Goal: Book appointment/travel/reservation

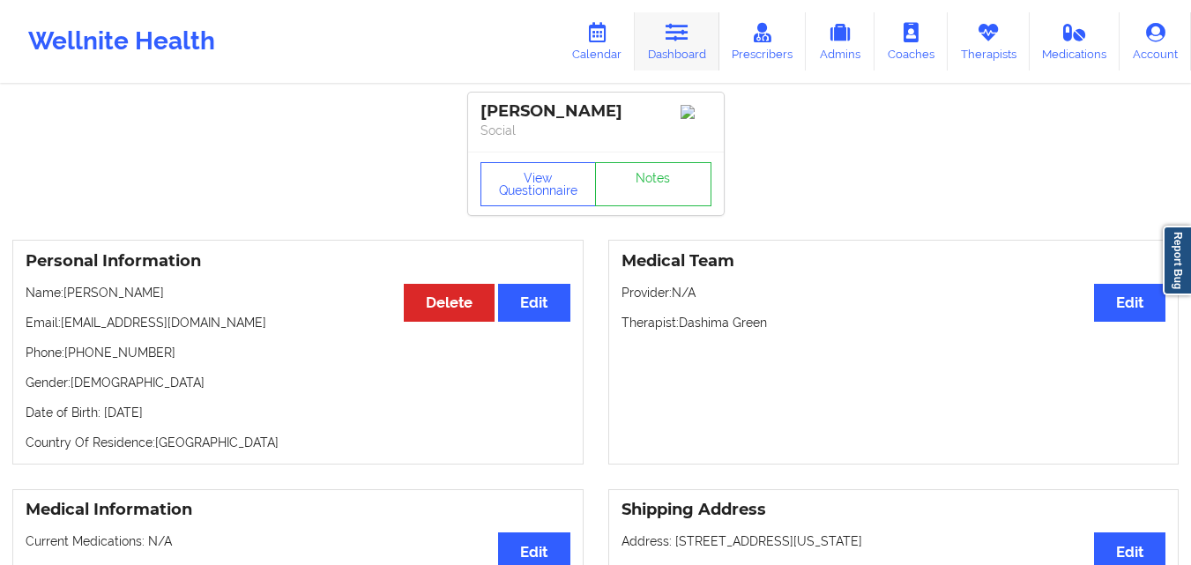
click at [679, 48] on link "Dashboard" at bounding box center [677, 41] width 85 height 58
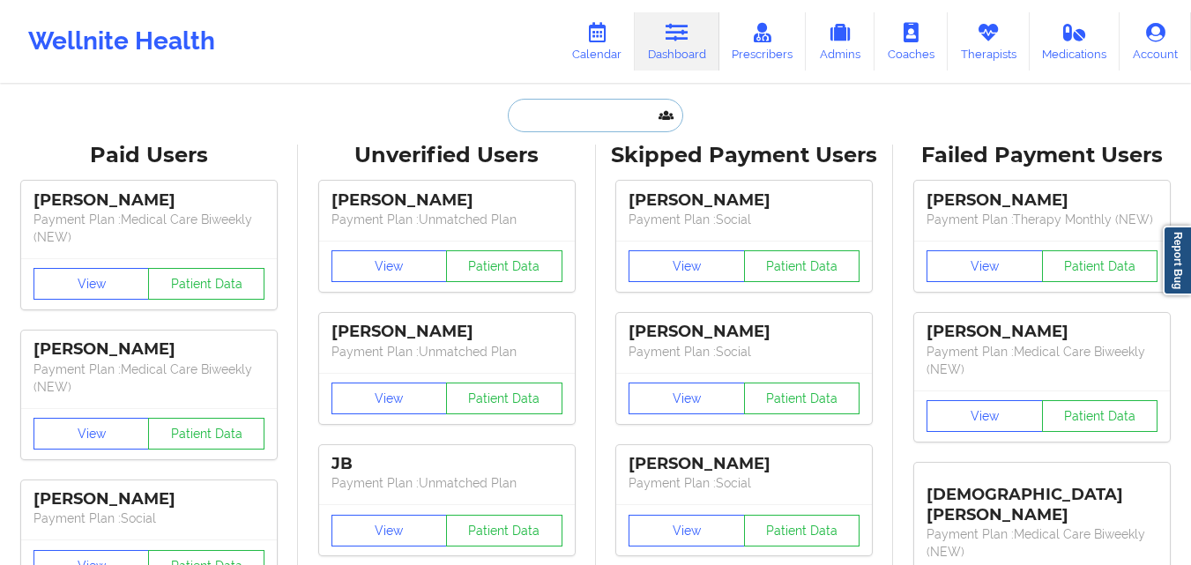
click at [578, 114] on input "text" at bounding box center [595, 116] width 175 height 34
paste input "Lyz Rousseau"
type input "Lyz Rousseau"
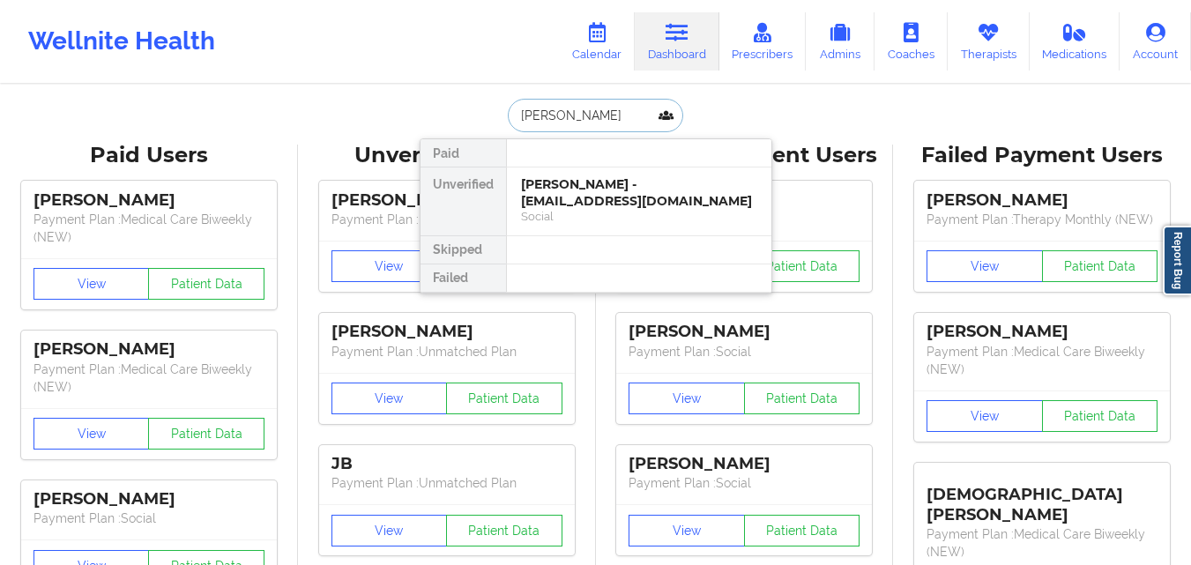
click at [628, 198] on div "Lyz Rousseau - lyzkarinn14@gmail.com" at bounding box center [639, 192] width 236 height 33
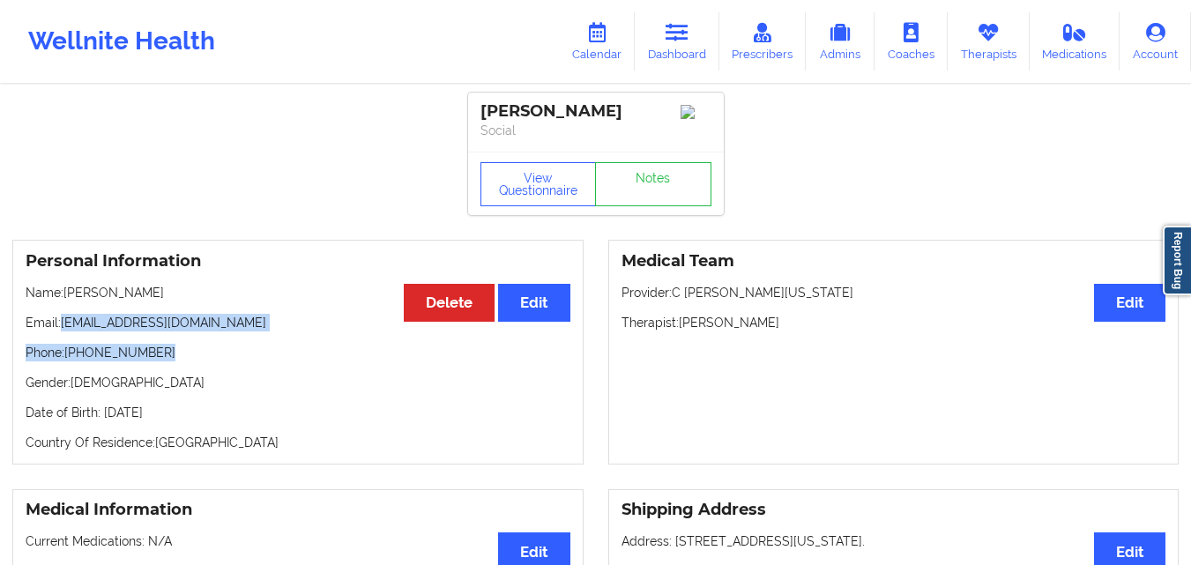
drag, startPoint x: 77, startPoint y: 333, endPoint x: 190, endPoint y: 339, distance: 113.0
click at [190, 339] on div "Personal Information Edit Delete Name: Lyz Rousseau Email: lyzkarinn14@gmail.co…" at bounding box center [297, 352] width 571 height 225
click at [242, 332] on p "Email: lyzkarinn14@gmail.com" at bounding box center [298, 323] width 545 height 18
drag, startPoint x: 62, startPoint y: 327, endPoint x: 193, endPoint y: 325, distance: 131.4
click at [193, 325] on p "Email: lyzkarinn14@gmail.com" at bounding box center [298, 323] width 545 height 18
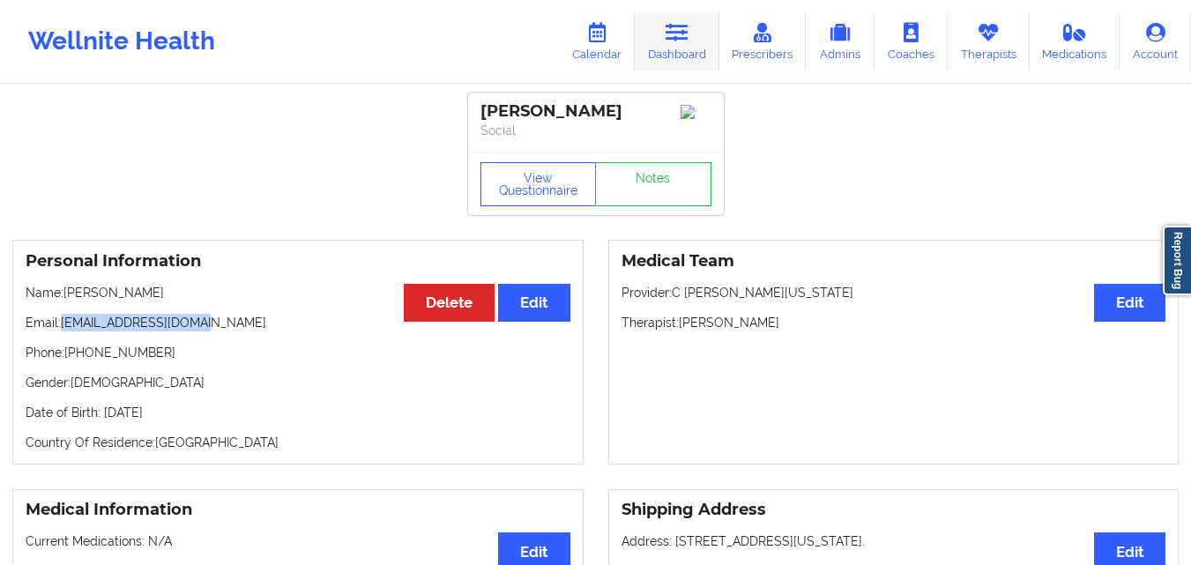
click at [697, 41] on link "Dashboard" at bounding box center [677, 41] width 85 height 58
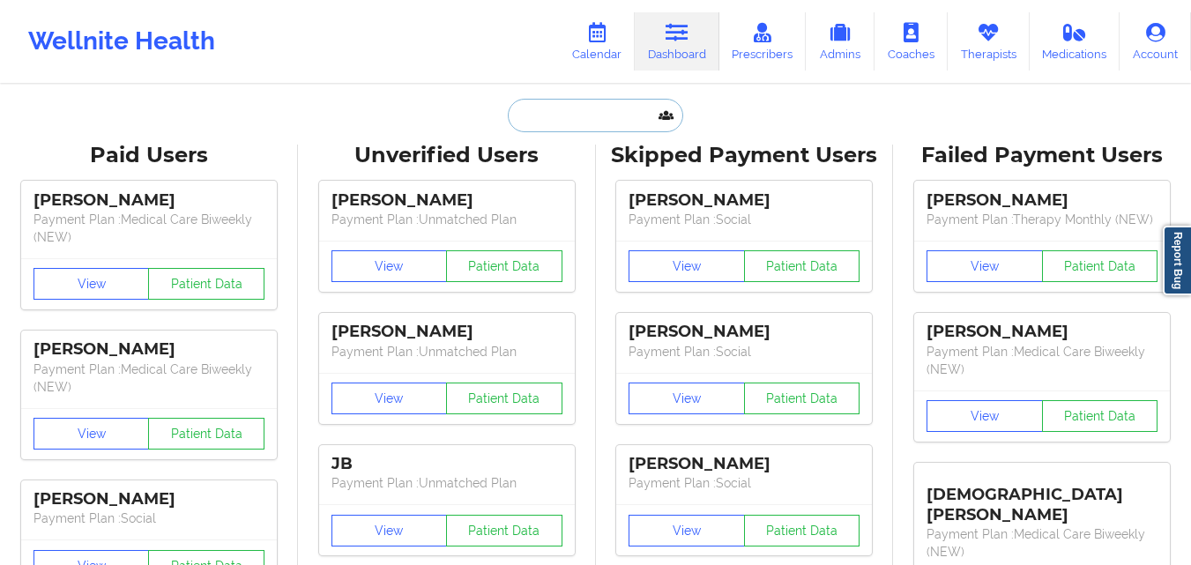
click at [578, 124] on input "text" at bounding box center [595, 116] width 175 height 34
paste input "GENESIS"
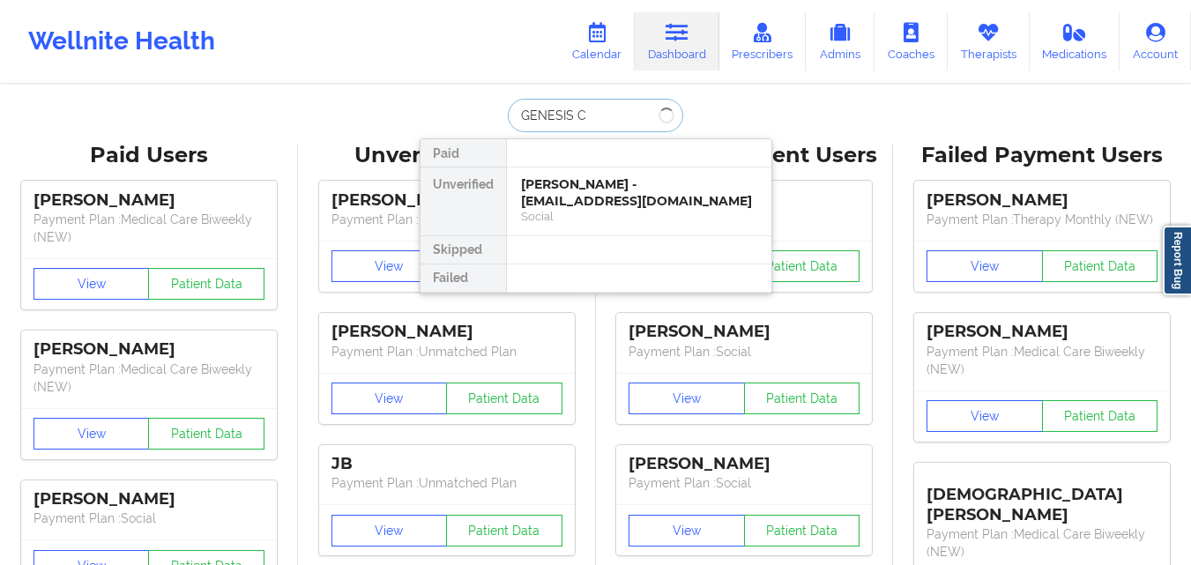
type input "GENESIS Ca"
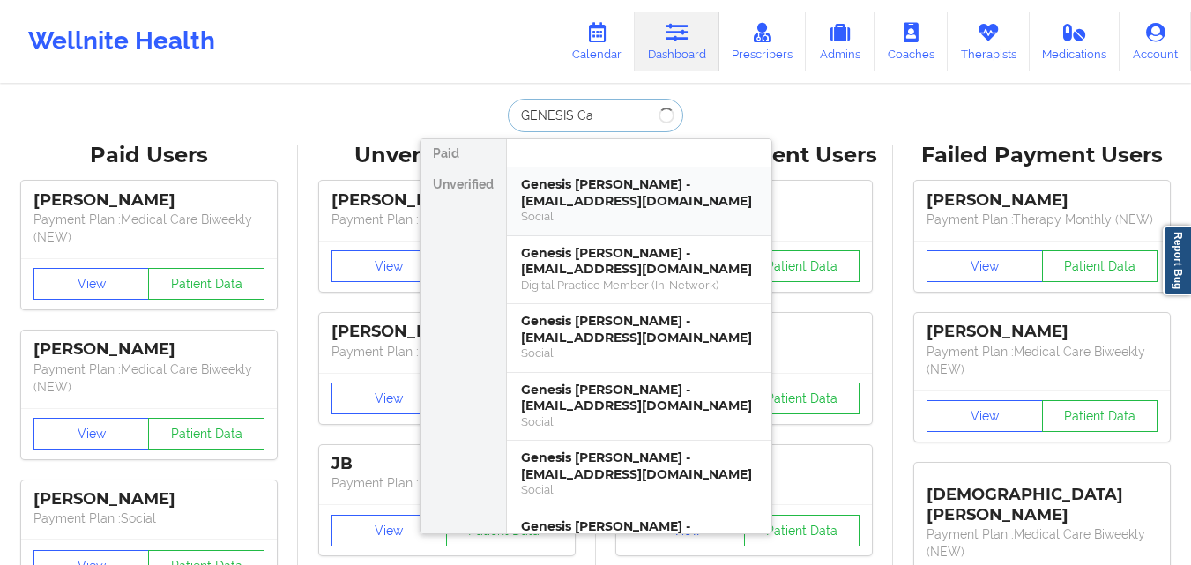
click at [631, 176] on div "Genesis Carrero - gcarrero18@gmail.com" at bounding box center [639, 192] width 236 height 33
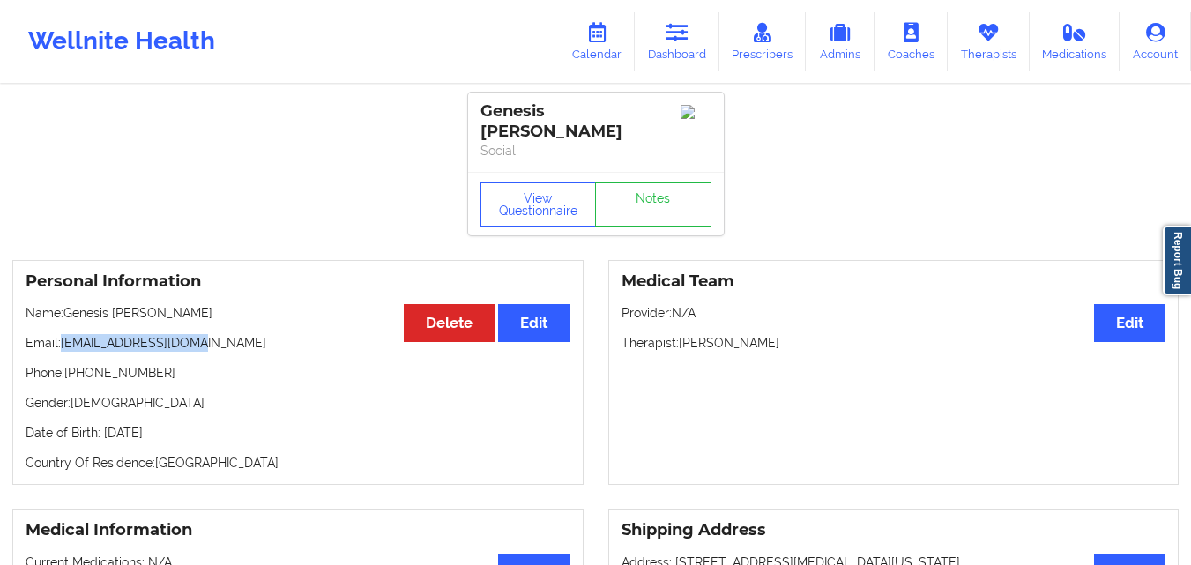
drag, startPoint x: 62, startPoint y: 329, endPoint x: 219, endPoint y: 332, distance: 157.0
click at [219, 334] on p "Email: gcarrero18@gmail.com" at bounding box center [298, 343] width 545 height 18
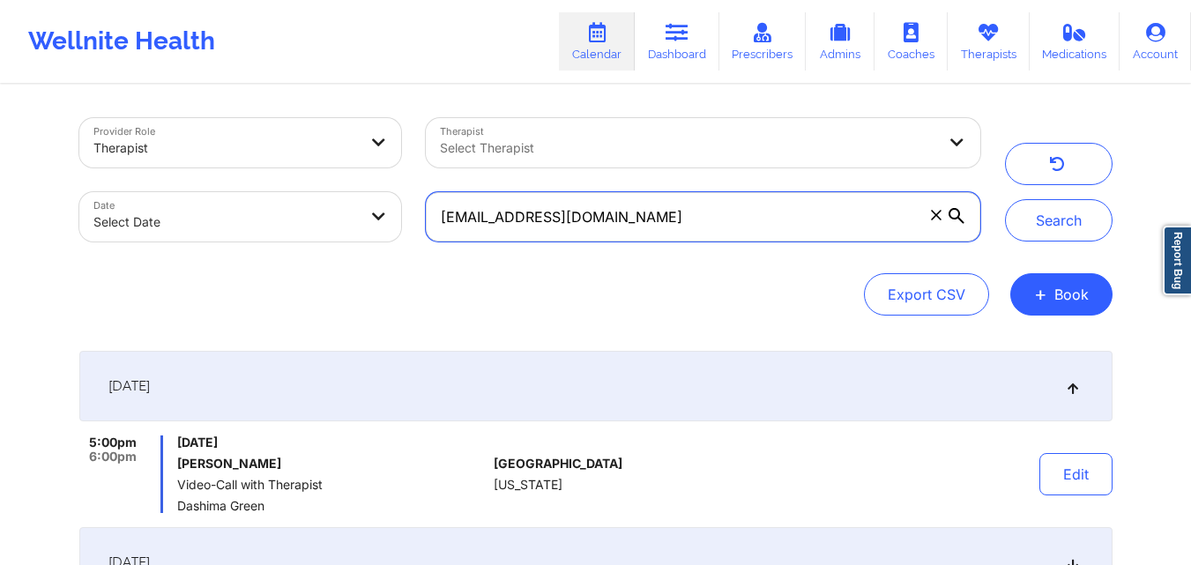
click at [641, 215] on input "[EMAIL_ADDRESS][DOMAIN_NAME]" at bounding box center [703, 216] width 554 height 49
click at [642, 215] on input "[EMAIL_ADDRESS][DOMAIN_NAME]" at bounding box center [703, 216] width 554 height 49
click at [642, 215] on input "nickiebg@gmail.com" at bounding box center [703, 216] width 554 height 49
paste input "lyzkarinn14"
type input "lyzkarinn14@gmail.com"
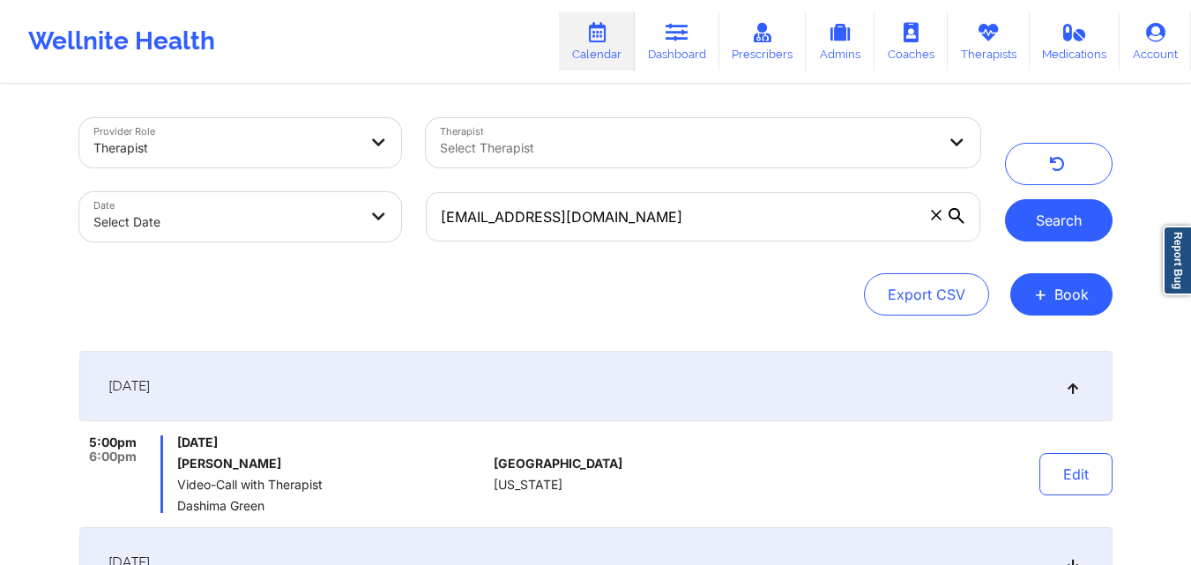
click at [1030, 214] on button "Search" at bounding box center [1059, 220] width 108 height 42
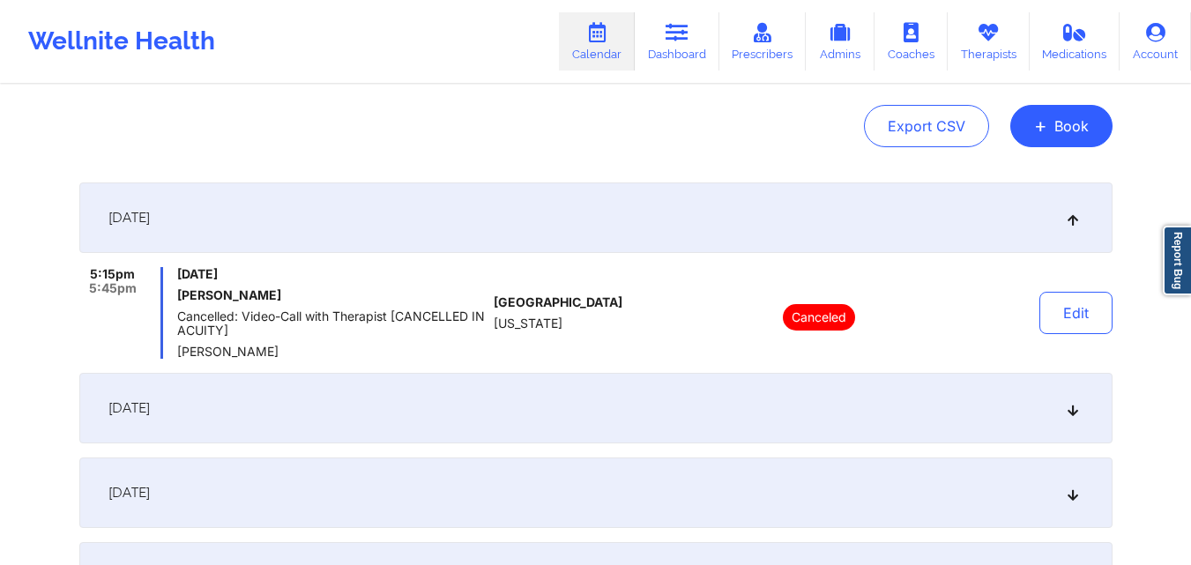
scroll to position [176, 0]
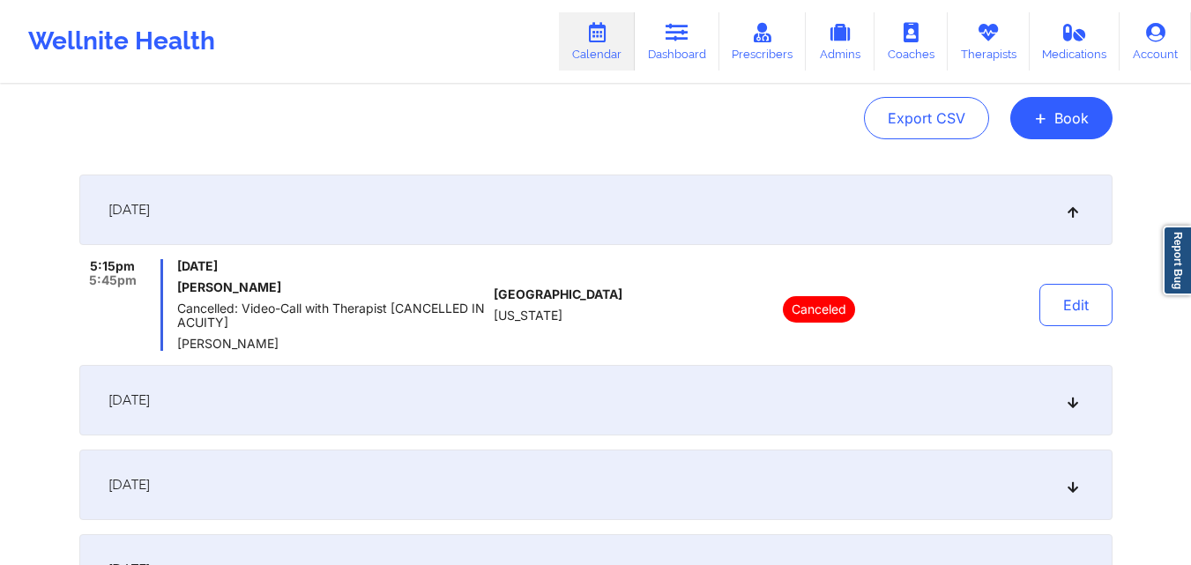
click at [674, 392] on div "September 29, 2025" at bounding box center [595, 400] width 1033 height 71
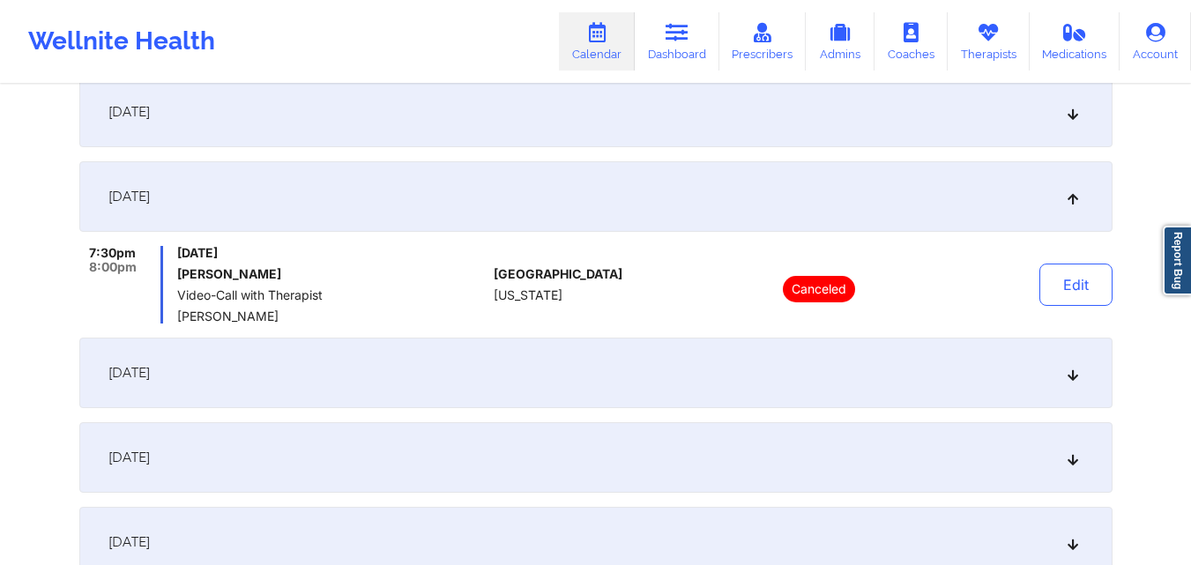
scroll to position [529, 0]
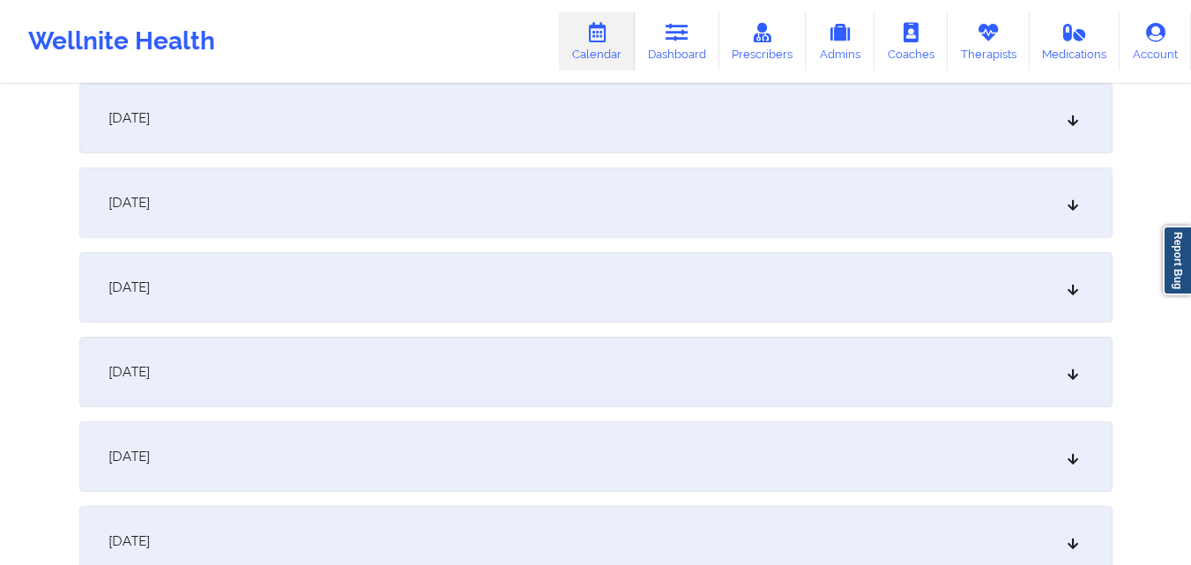
click at [637, 123] on div "October 2, 2025" at bounding box center [595, 118] width 1033 height 71
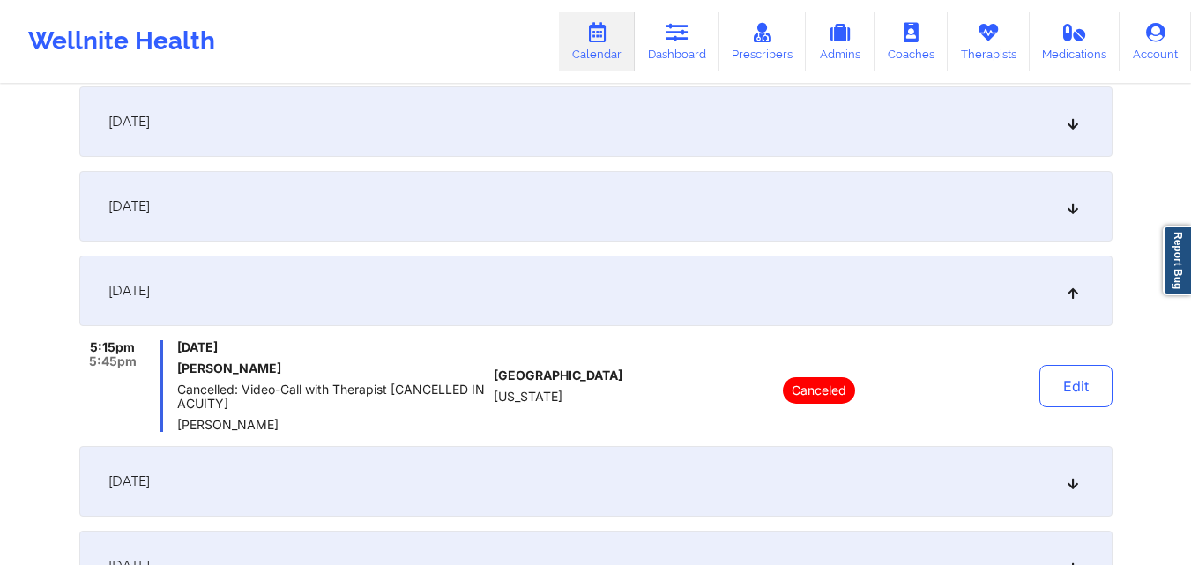
scroll to position [0, 0]
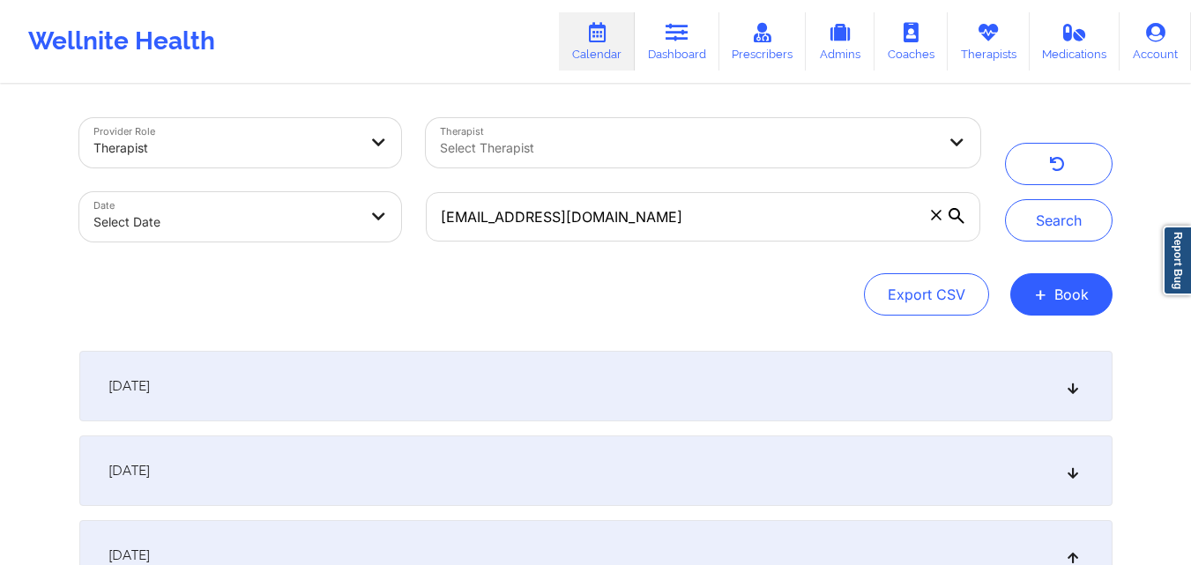
click at [629, 377] on div "September 25, 2025" at bounding box center [595, 386] width 1033 height 71
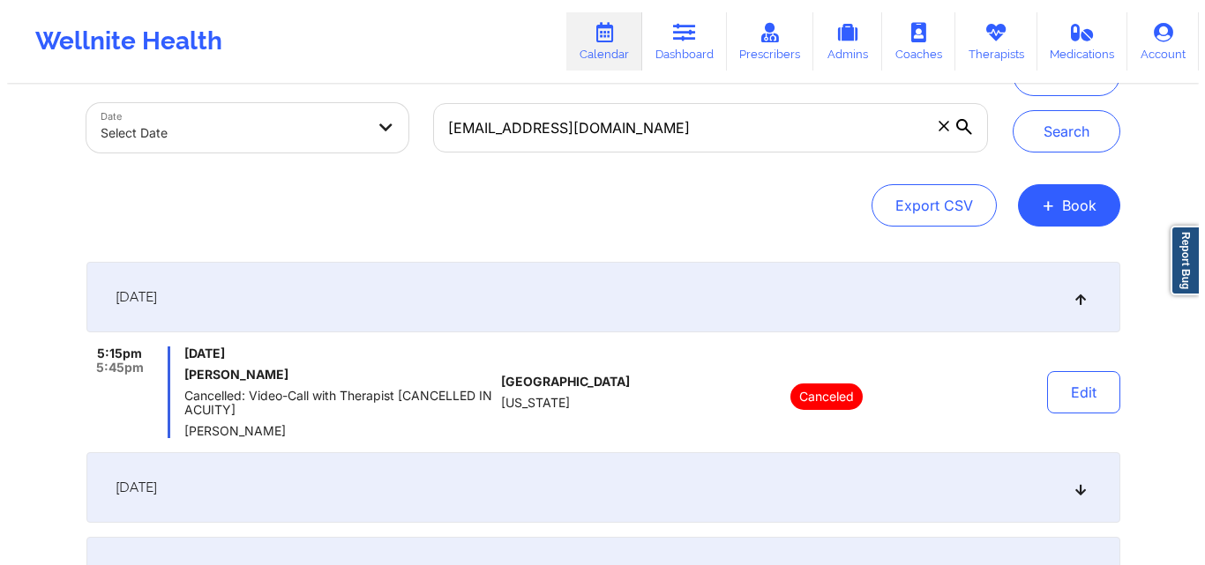
scroll to position [176, 0]
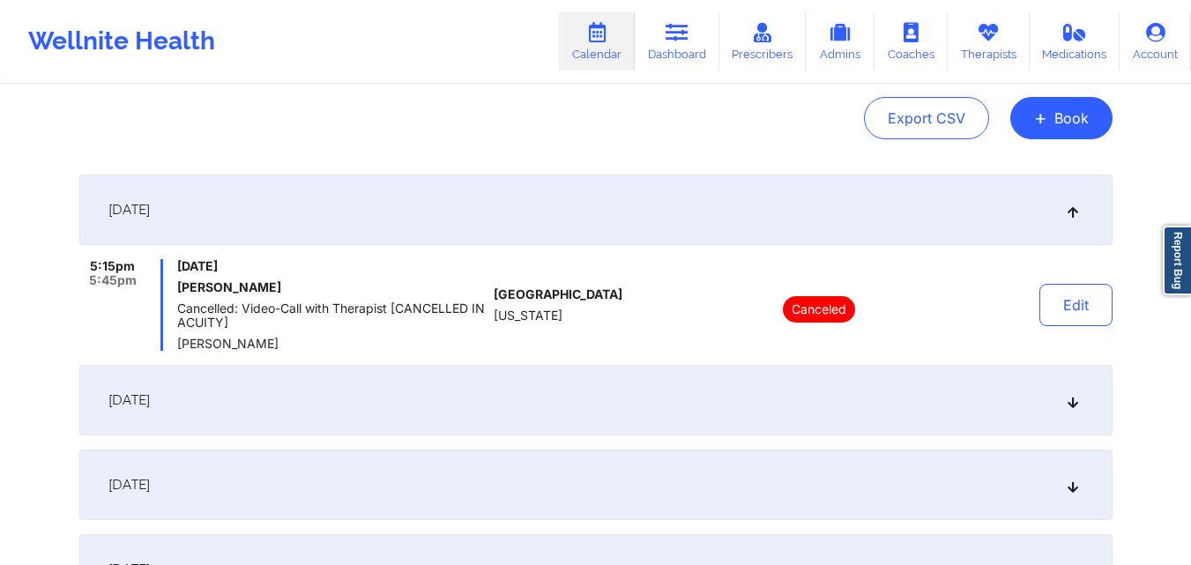
click at [627, 397] on div "September 29, 2025" at bounding box center [595, 400] width 1033 height 71
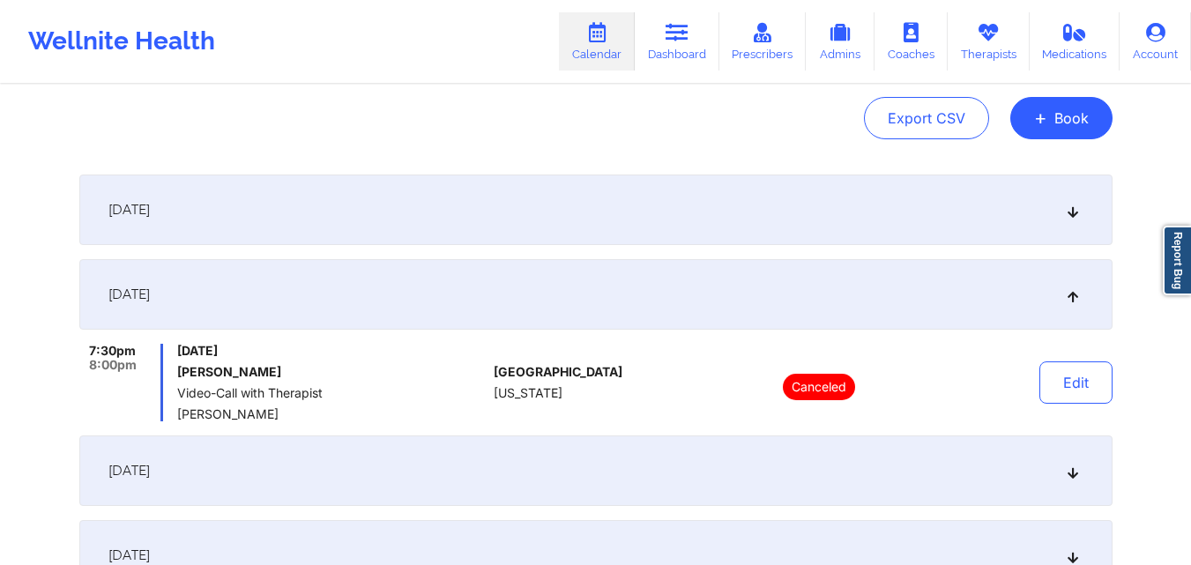
click at [623, 208] on div "September 25, 2025" at bounding box center [595, 210] width 1033 height 71
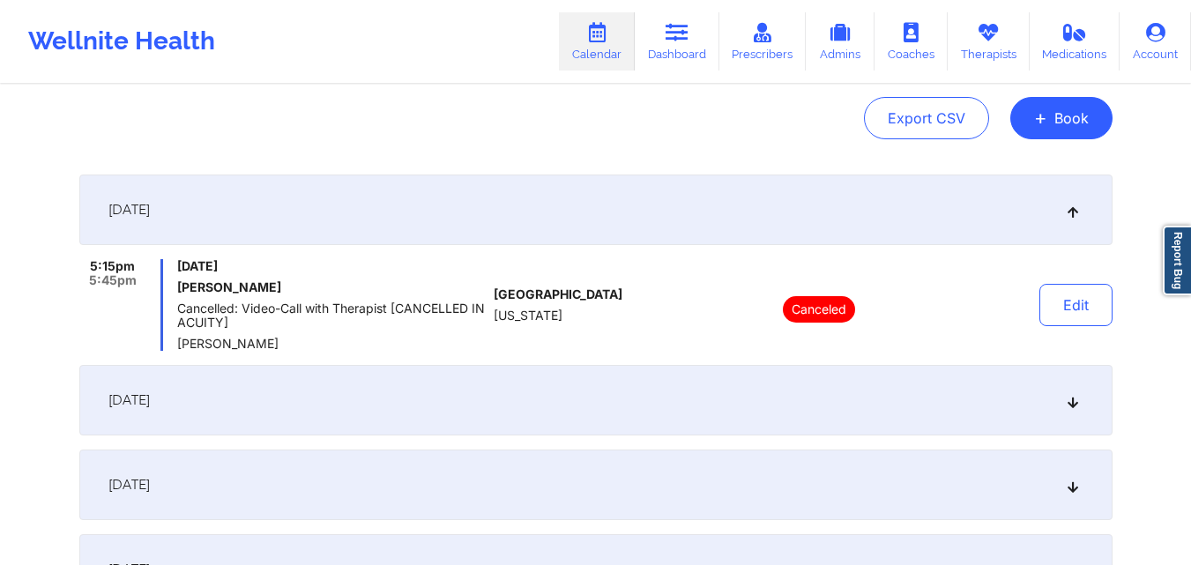
click at [607, 116] on div "Export CSV + Book" at bounding box center [595, 118] width 1033 height 42
click at [1056, 116] on button "+ Book" at bounding box center [1062, 118] width 102 height 42
click at [1024, 171] on button "Therapy Session" at bounding box center [1032, 174] width 135 height 29
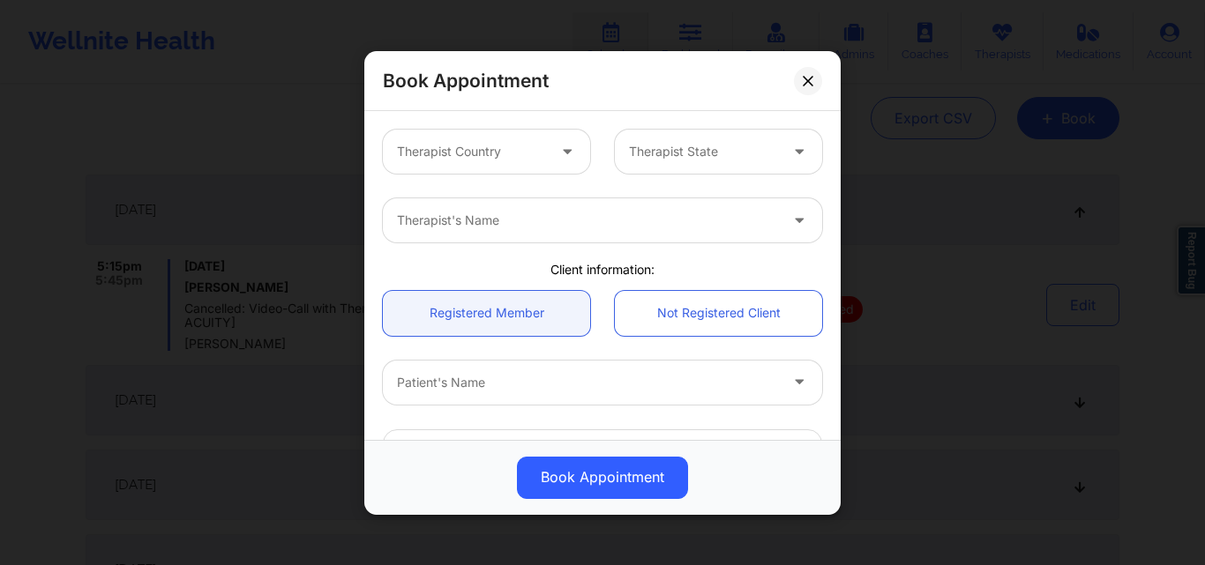
click at [513, 152] on div at bounding box center [471, 151] width 149 height 21
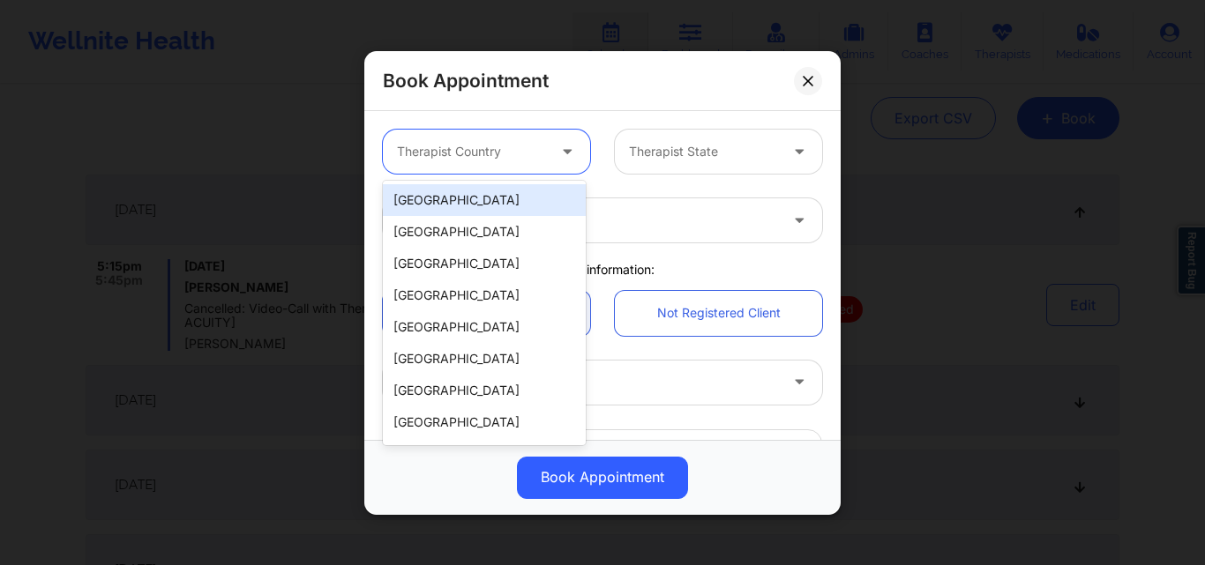
click at [504, 192] on div "[GEOGRAPHIC_DATA]" at bounding box center [484, 200] width 203 height 32
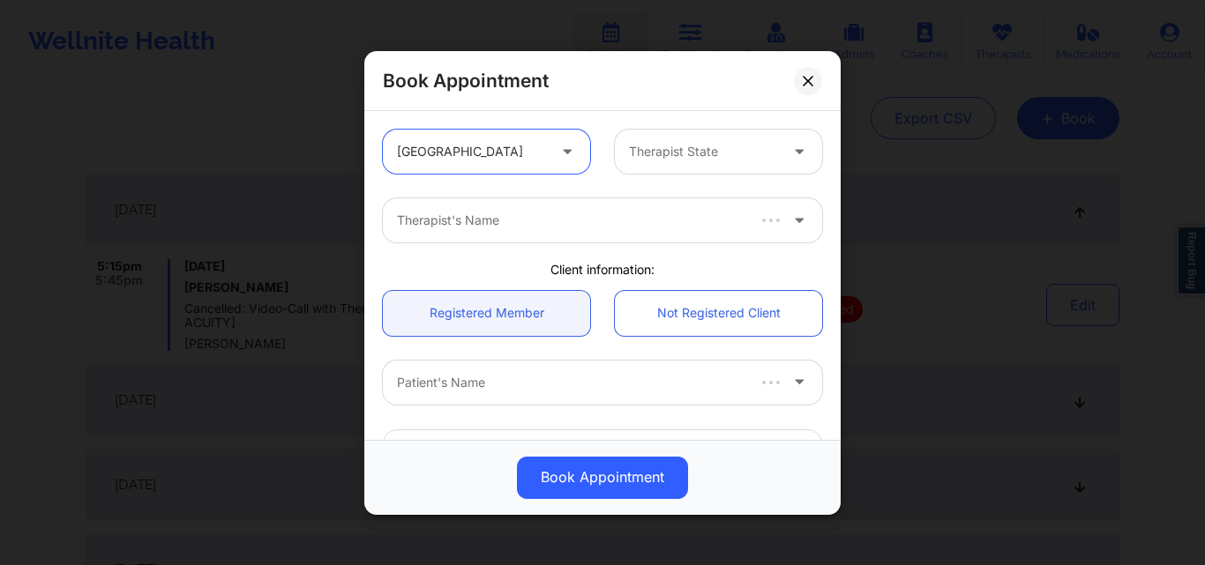
click at [742, 154] on div at bounding box center [703, 151] width 149 height 21
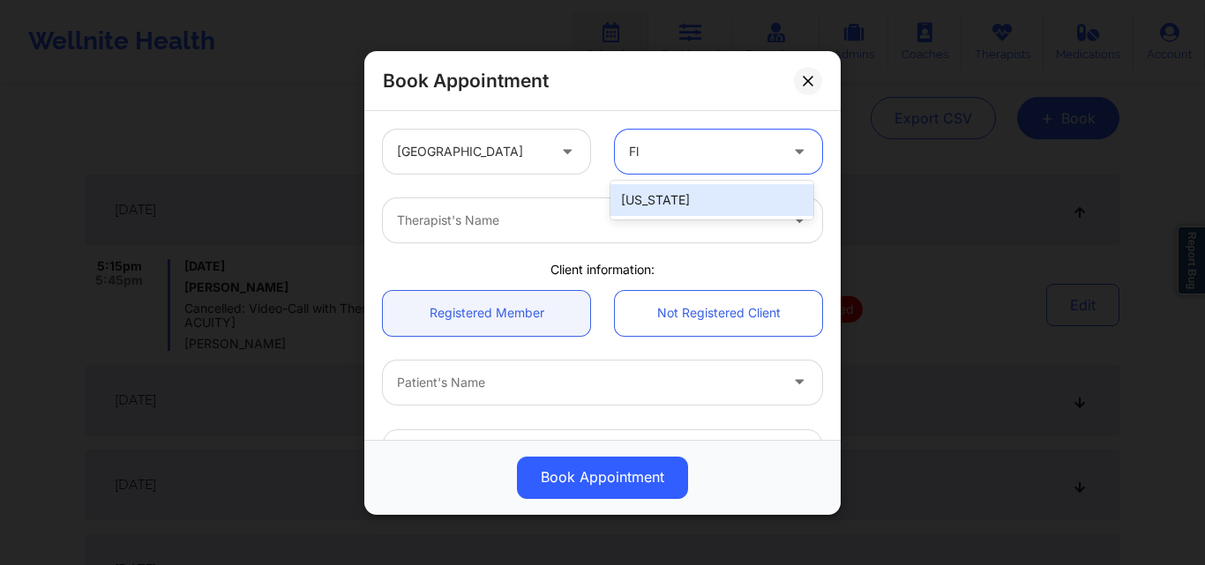
type input "Flo"
click at [717, 205] on div "[US_STATE]" at bounding box center [711, 200] width 203 height 32
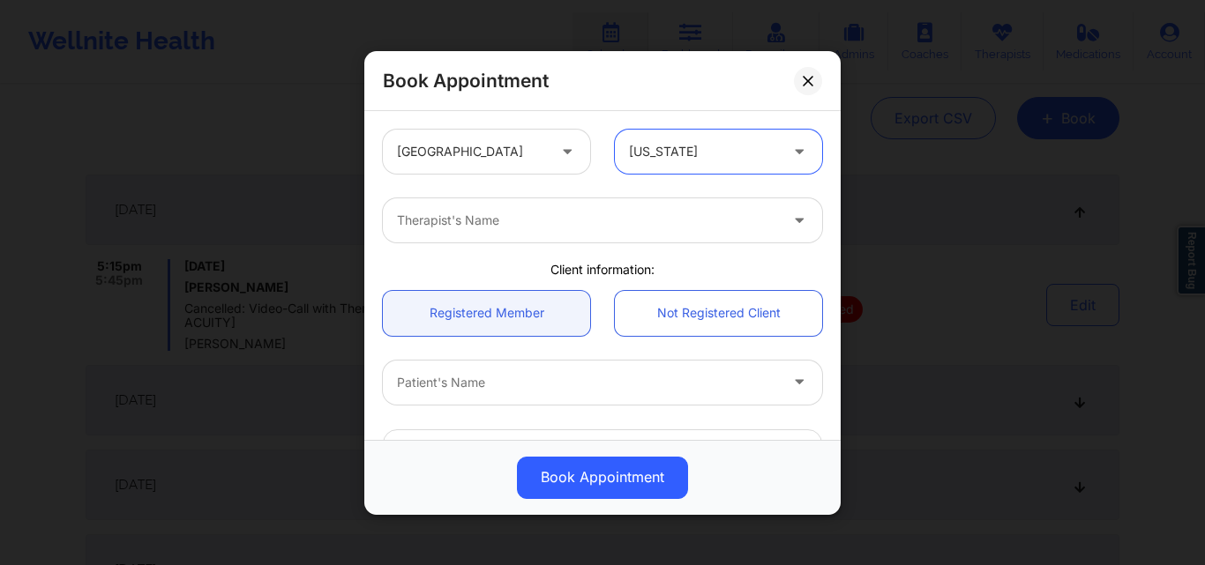
click at [538, 218] on div at bounding box center [587, 220] width 381 height 21
type input "[PERSON_NAME]"
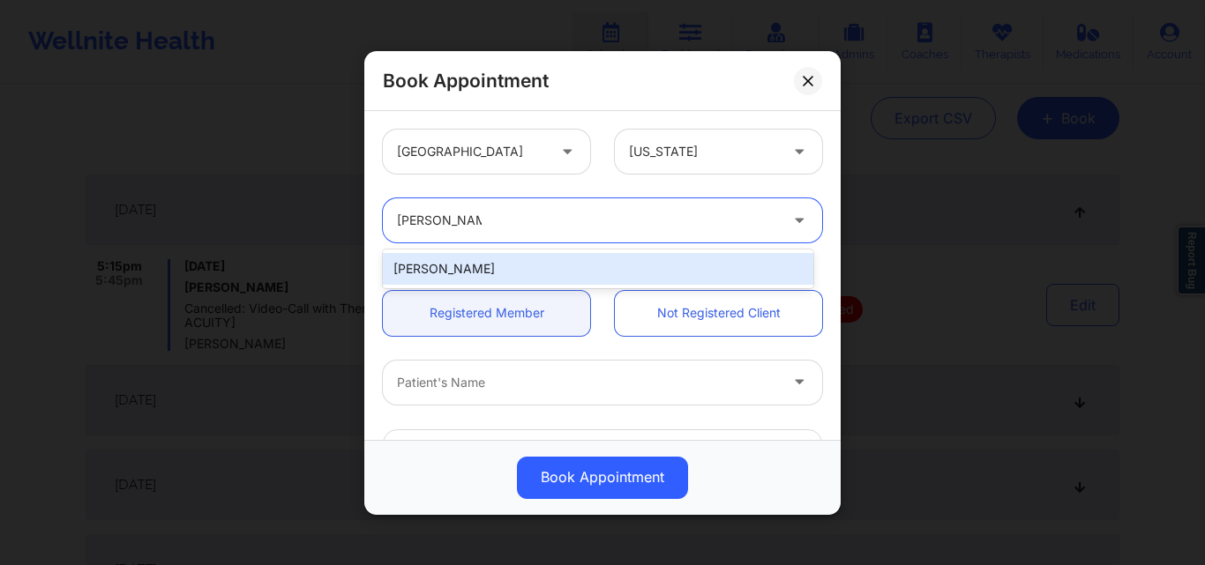
click at [529, 263] on div "[PERSON_NAME]" at bounding box center [598, 269] width 430 height 32
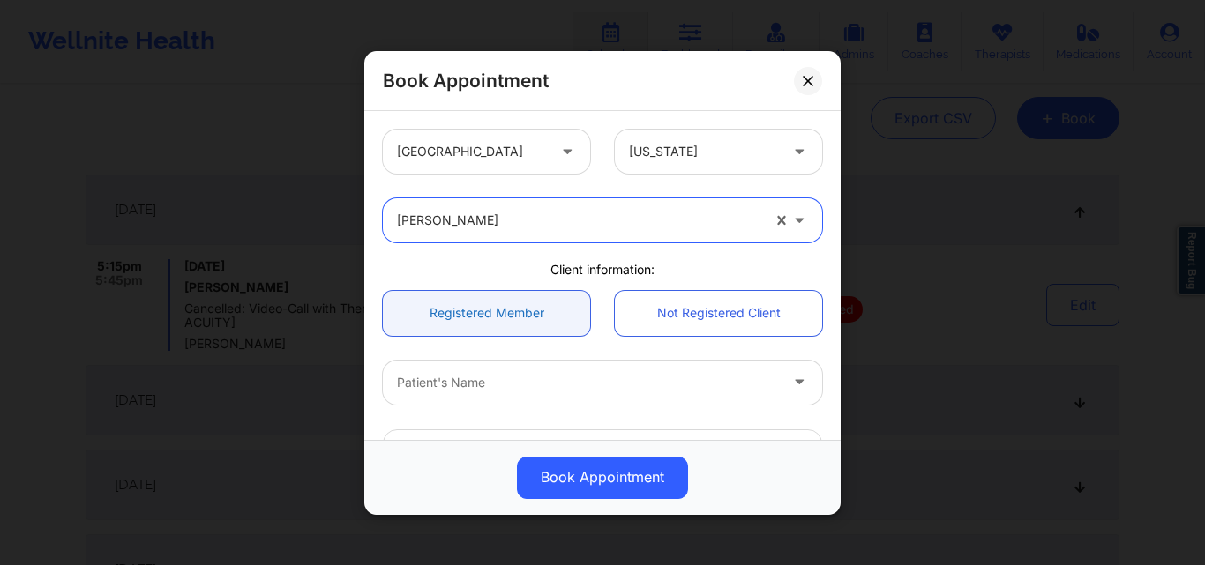
click at [503, 313] on link "Registered Member" at bounding box center [486, 312] width 207 height 45
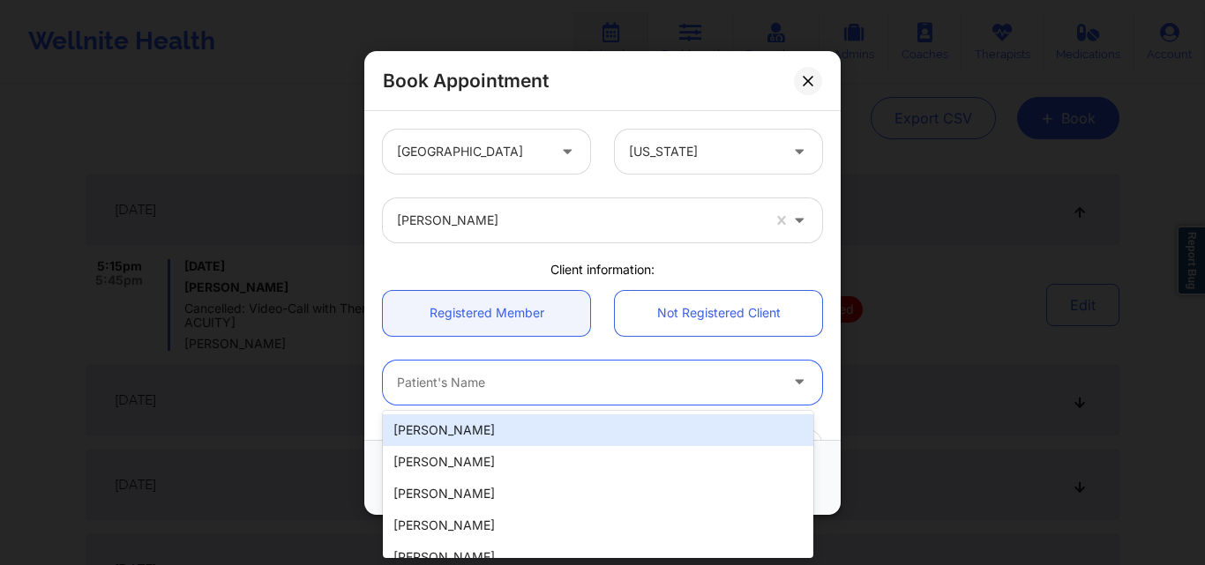
click at [503, 395] on div "Patient's Name" at bounding box center [581, 382] width 397 height 44
paste input "gcarrero18@gmail.com"
type input "gcarrero18@gmail.com"
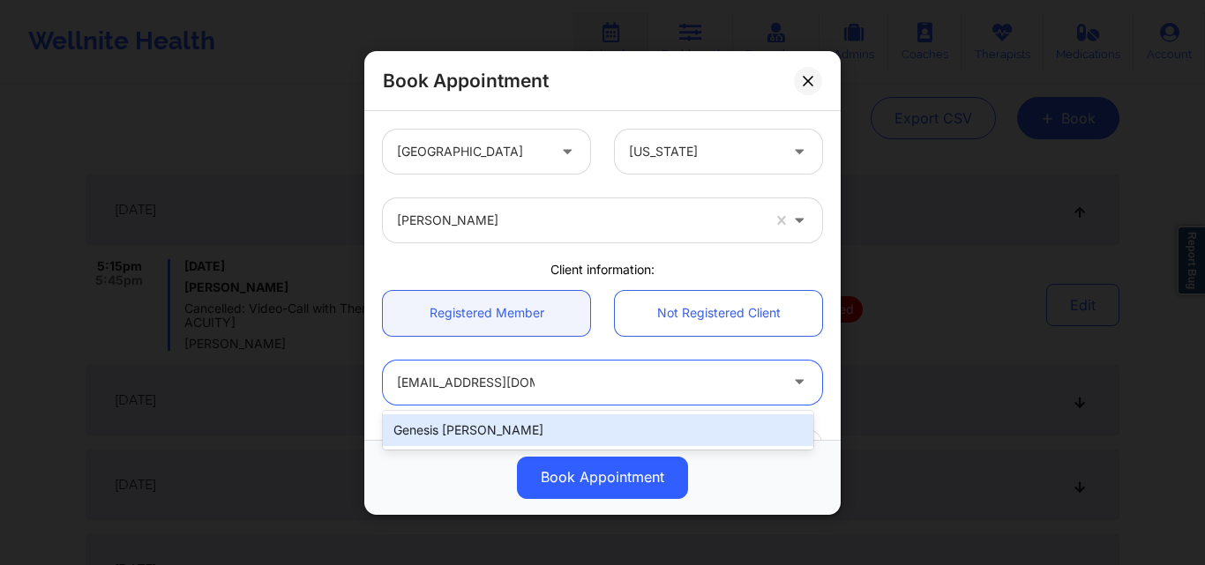
click at [506, 432] on div "Genesis Carrero" at bounding box center [598, 430] width 430 height 32
type input "gcarrero18@gmail.com"
type input "+17869161931"
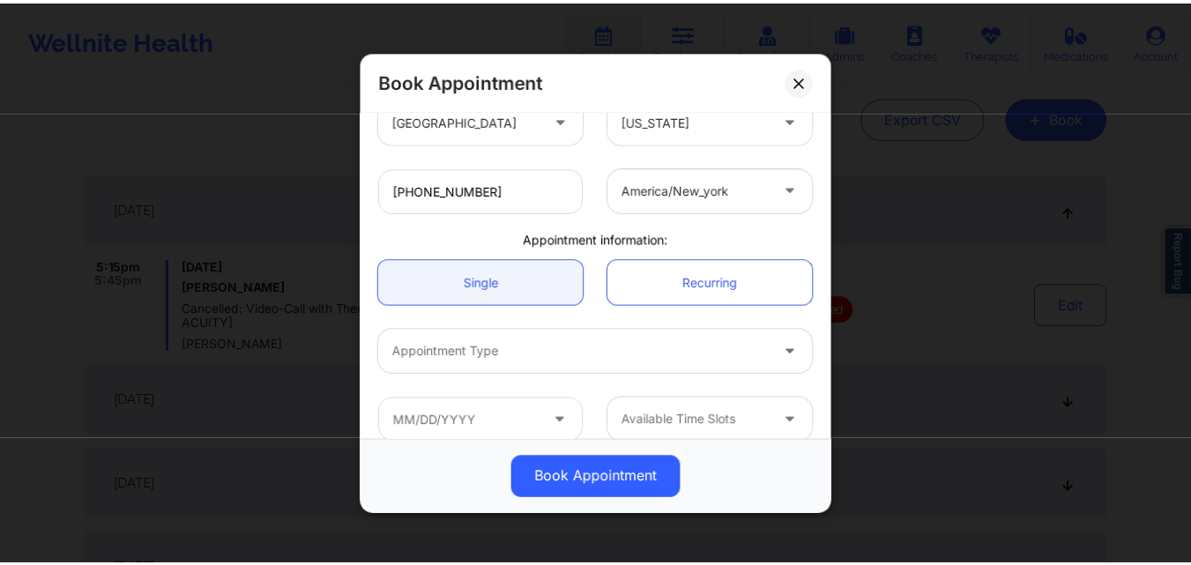
scroll to position [420, 0]
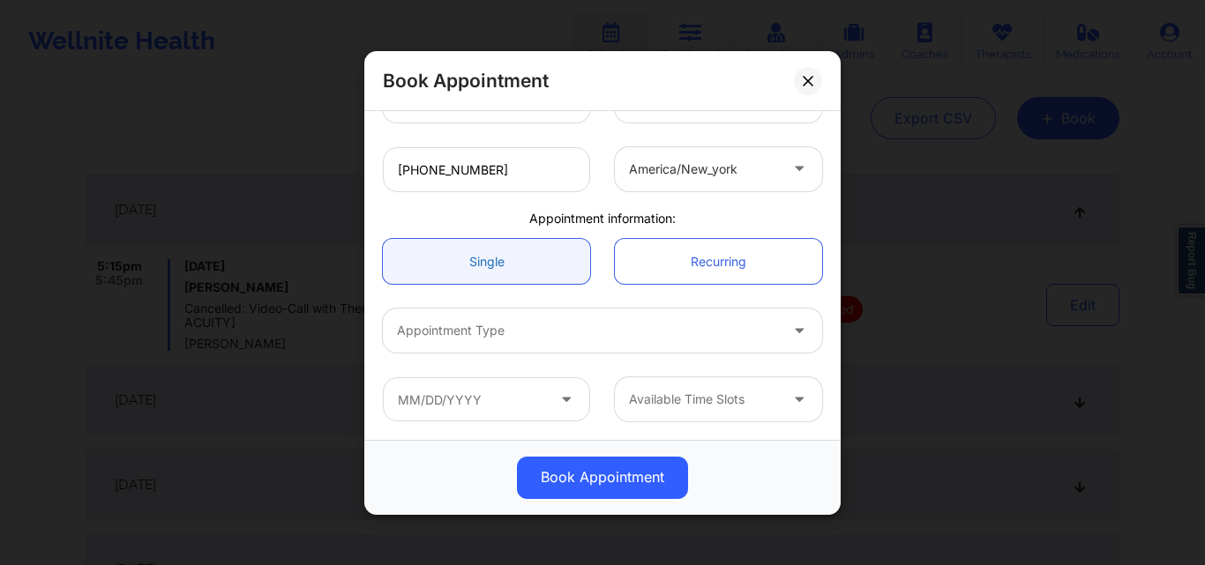
click at [502, 258] on link "Single" at bounding box center [486, 261] width 207 height 45
click at [522, 338] on div at bounding box center [587, 330] width 381 height 21
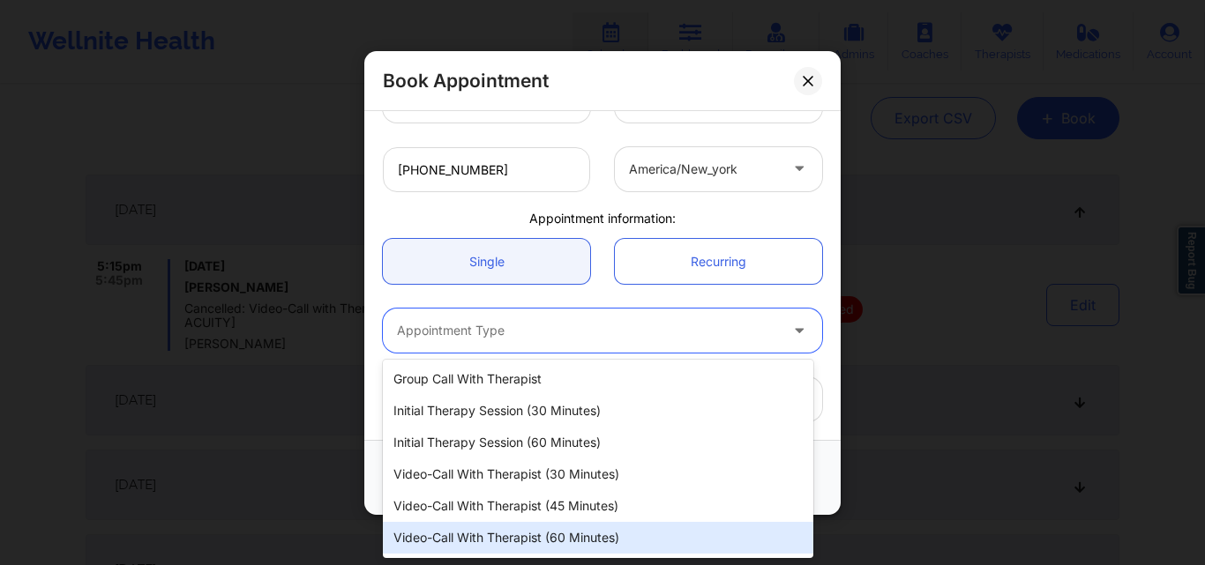
click at [548, 534] on div "Video-Call with Therapist (60 minutes)" at bounding box center [598, 538] width 430 height 32
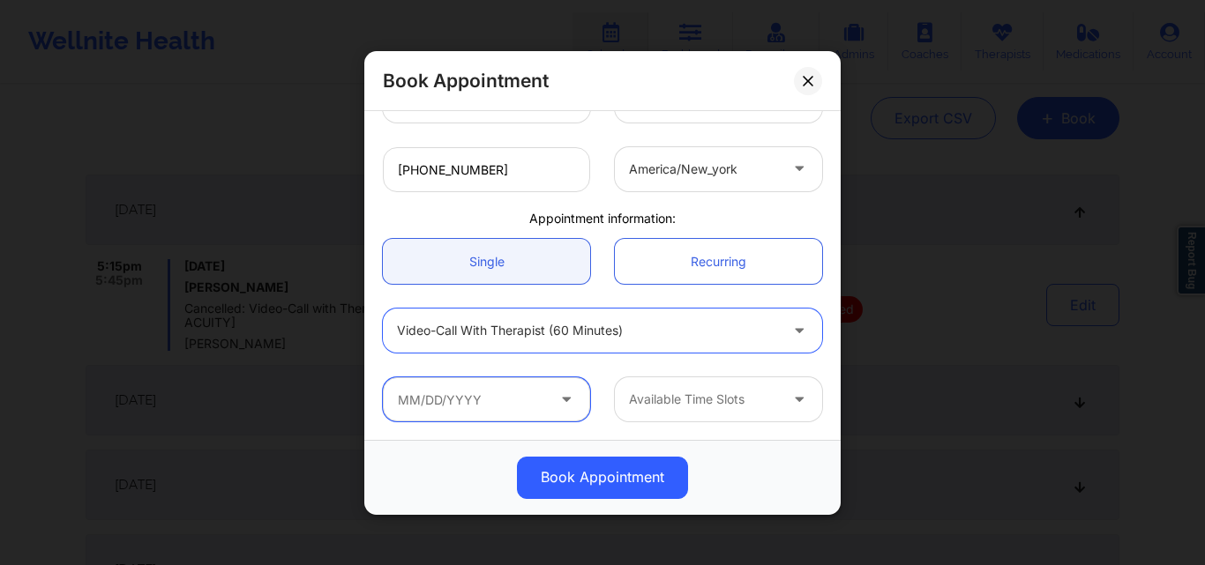
click at [474, 397] on input "text" at bounding box center [486, 399] width 207 height 44
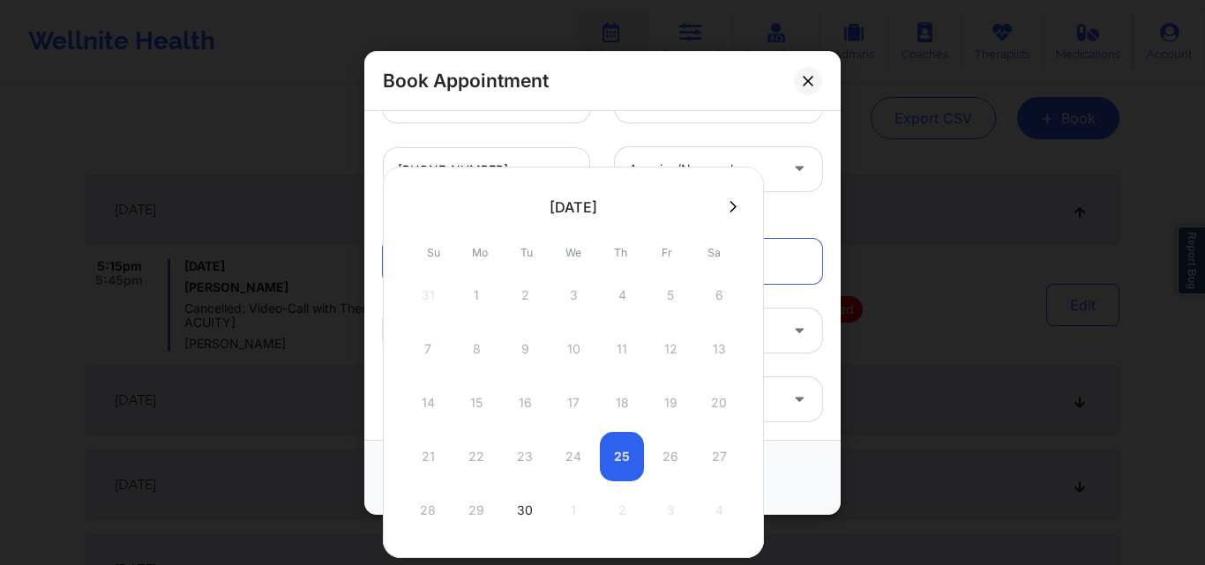
click at [626, 460] on div "21 22 23 24 25 26 27" at bounding box center [573, 456] width 335 height 49
click at [529, 511] on div "30" at bounding box center [525, 510] width 44 height 49
type input "09/30/2025"
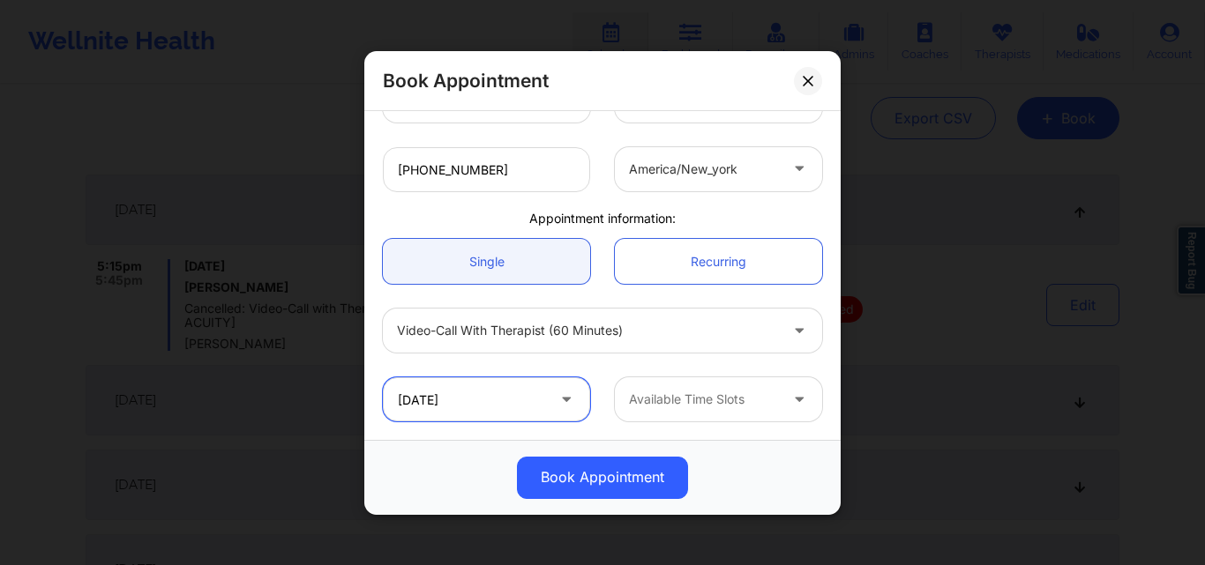
click at [528, 407] on input "09/30/2025" at bounding box center [486, 399] width 207 height 44
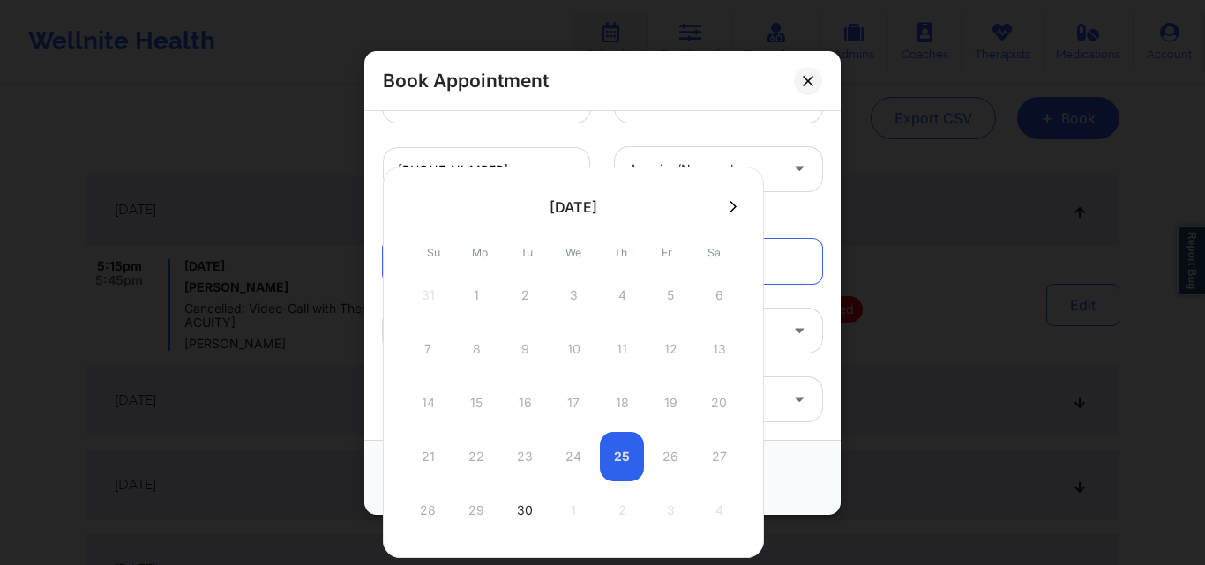
click at [614, 454] on div "21 22 23 24 25 26 27" at bounding box center [573, 456] width 335 height 49
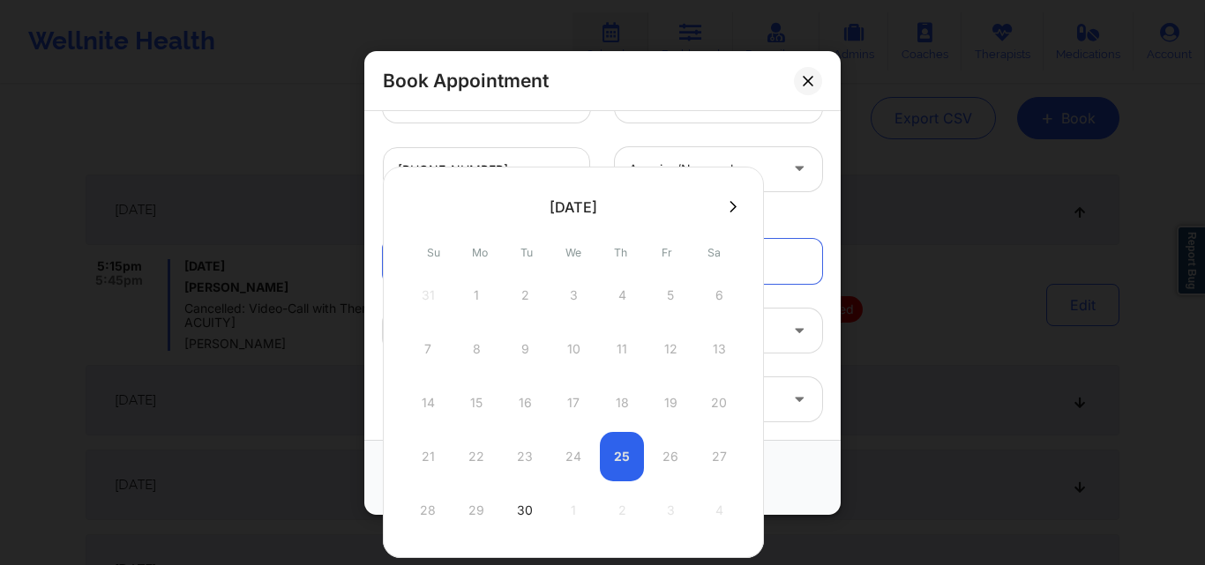
click at [614, 454] on div "21 22 23 24 25 26 27" at bounding box center [573, 456] width 335 height 49
click at [800, 206] on div "United States Florida Angela Turner Client information: Registered Member Not R…" at bounding box center [602, 66] width 464 height 736
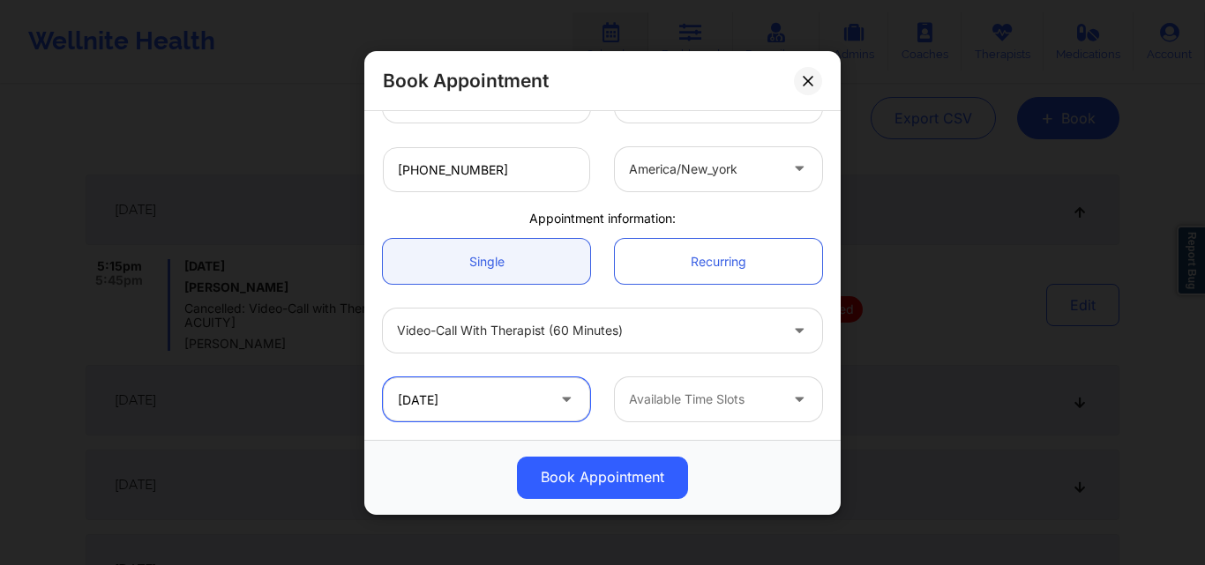
click at [505, 393] on input "09/30/2025" at bounding box center [486, 399] width 207 height 44
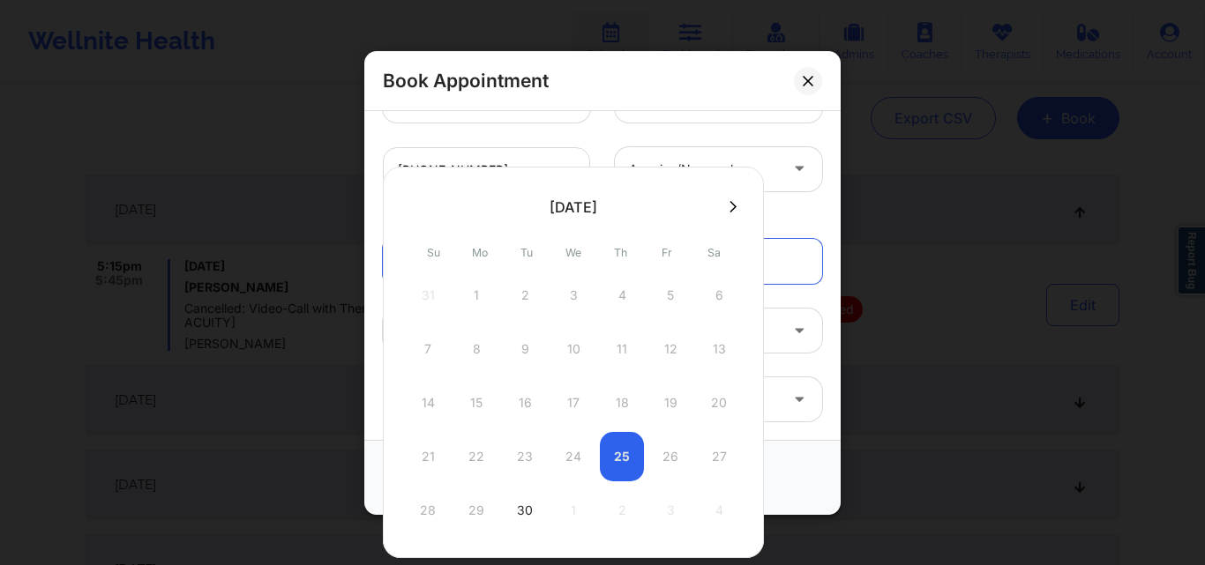
click at [619, 454] on div "21 22 23 24 25 26 27" at bounding box center [573, 456] width 335 height 49
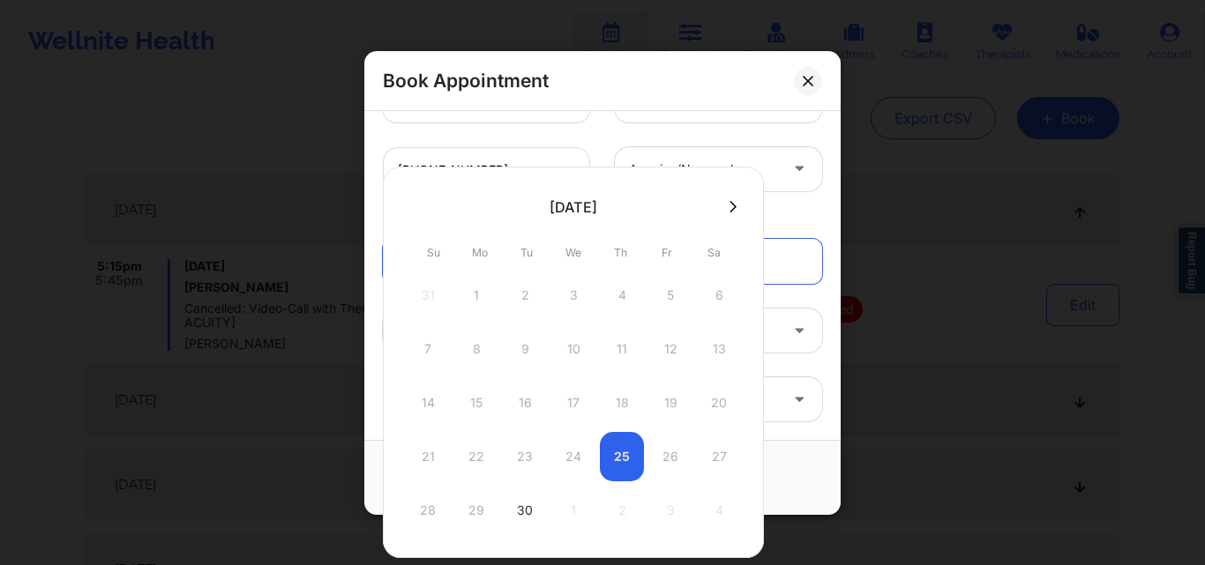
click at [787, 231] on div "Single Recurring" at bounding box center [602, 262] width 464 height 70
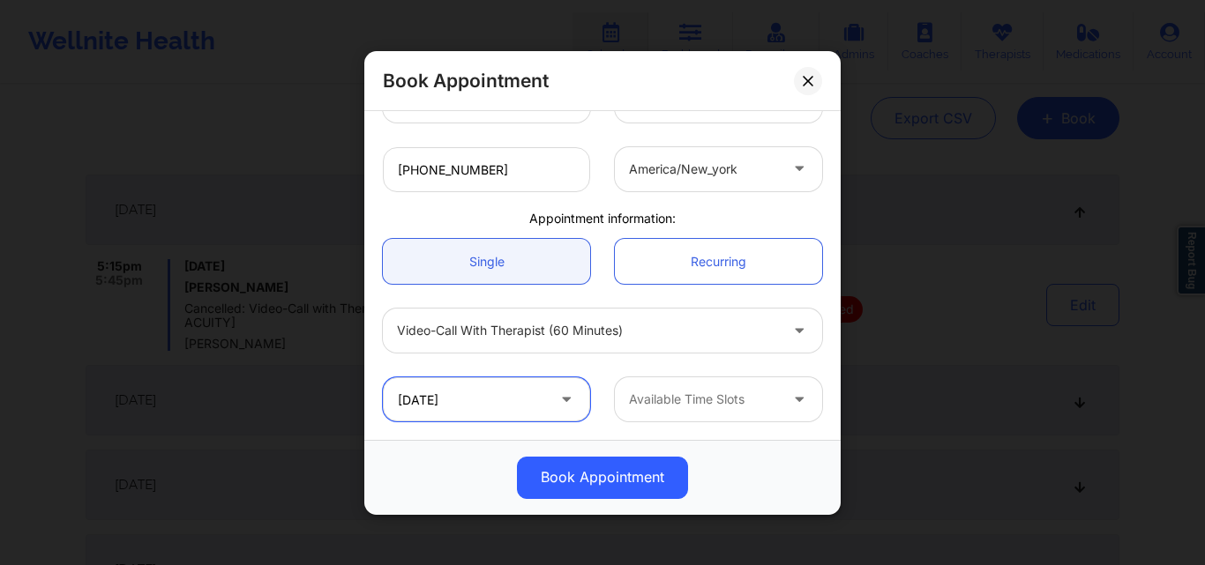
click at [534, 407] on input "09/30/2025" at bounding box center [486, 399] width 207 height 44
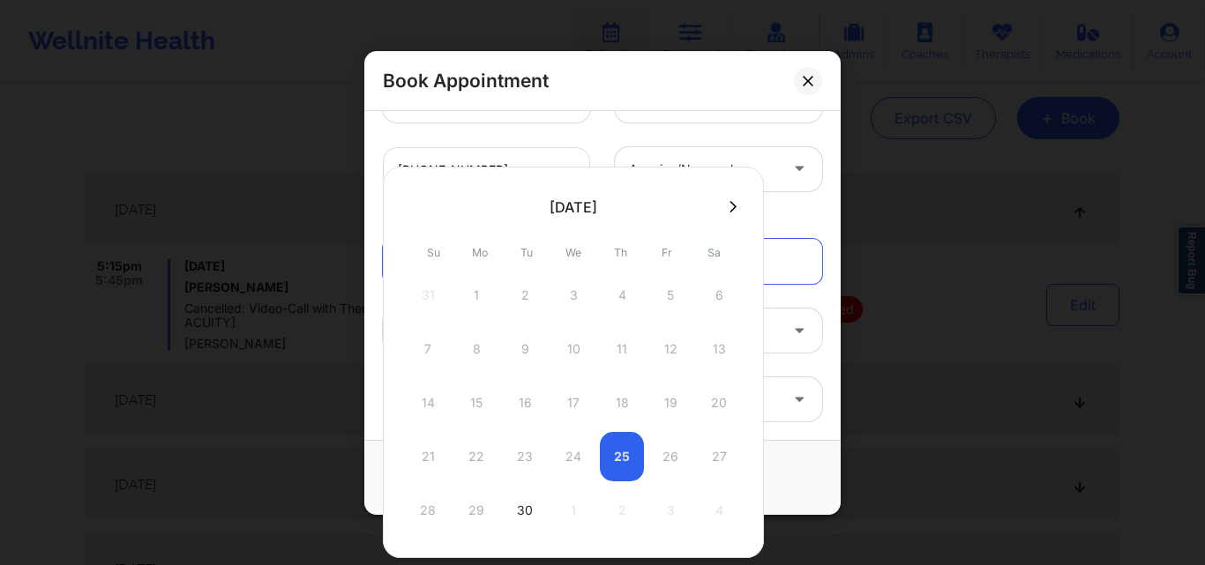
click at [623, 451] on div "21 22 23 24 25 26 27" at bounding box center [573, 456] width 335 height 49
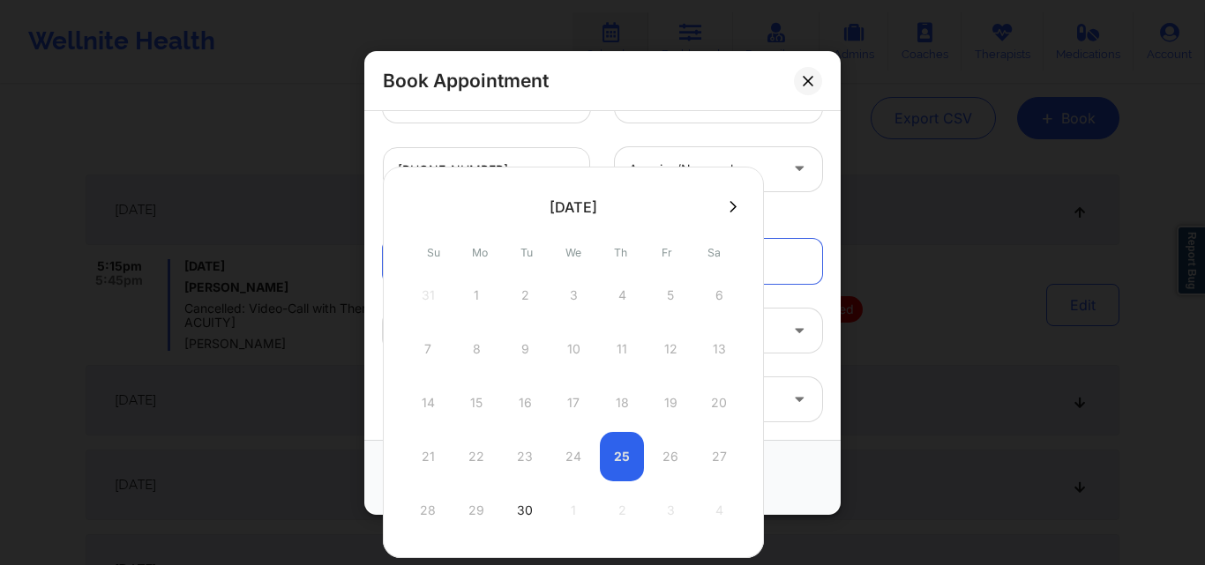
click at [623, 451] on div "21 22 23 24 25 26 27" at bounding box center [573, 456] width 335 height 49
click at [802, 218] on div "Appointment information:" at bounding box center [602, 218] width 464 height 18
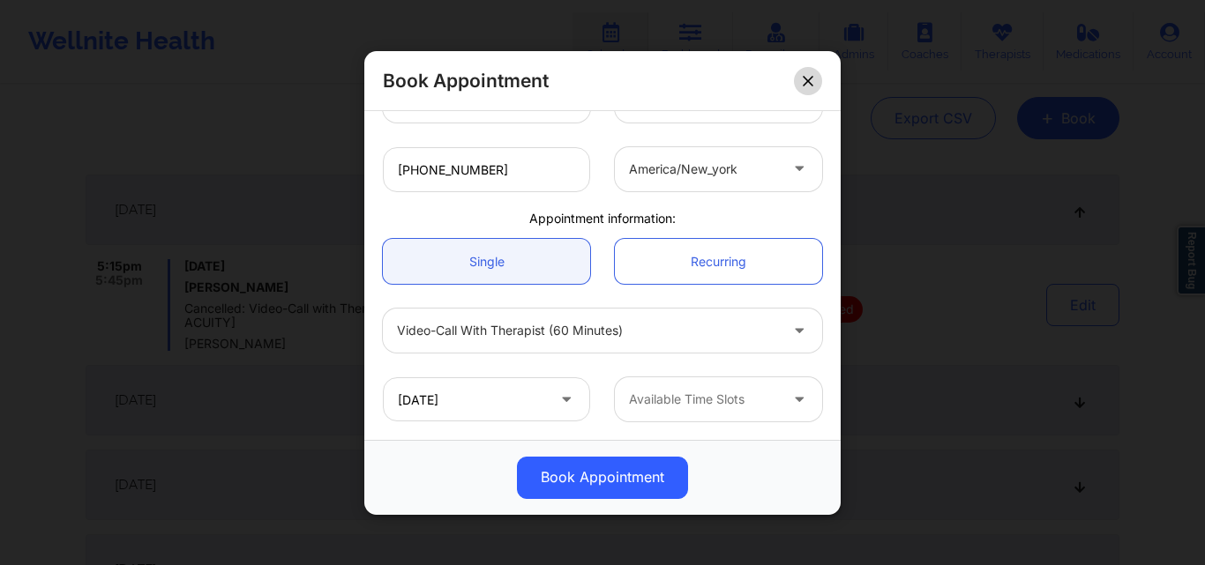
click at [808, 86] on icon at bounding box center [807, 80] width 11 height 11
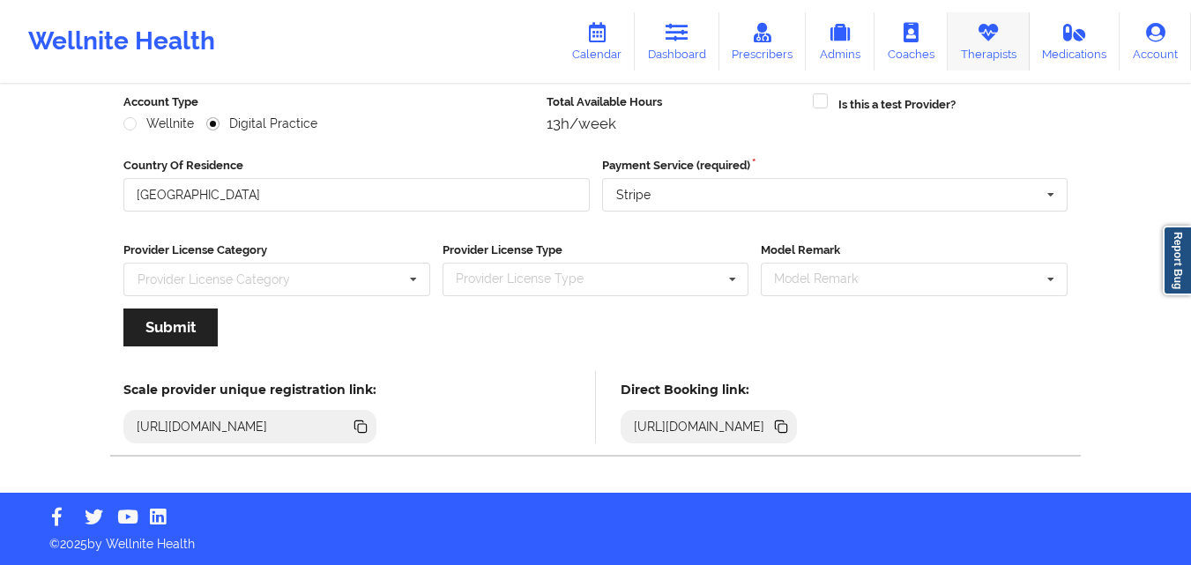
click at [966, 57] on link "Therapists" at bounding box center [989, 41] width 82 height 58
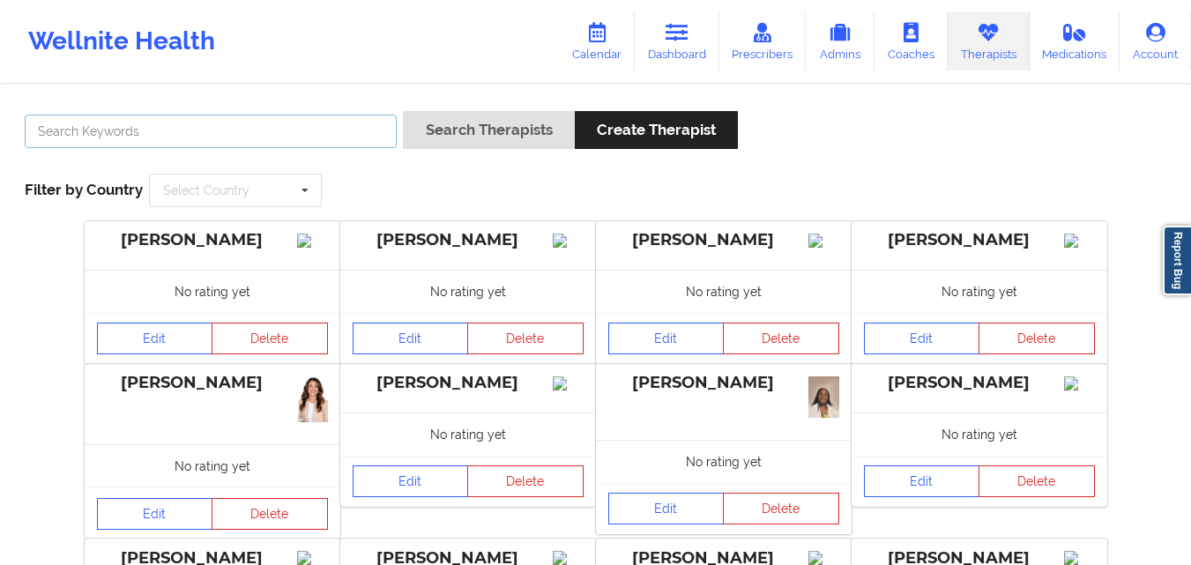
click at [220, 140] on input "text" at bounding box center [211, 132] width 372 height 34
type input "[PERSON_NAME]"
click at [403, 111] on button "Search Therapists" at bounding box center [488, 130] width 171 height 38
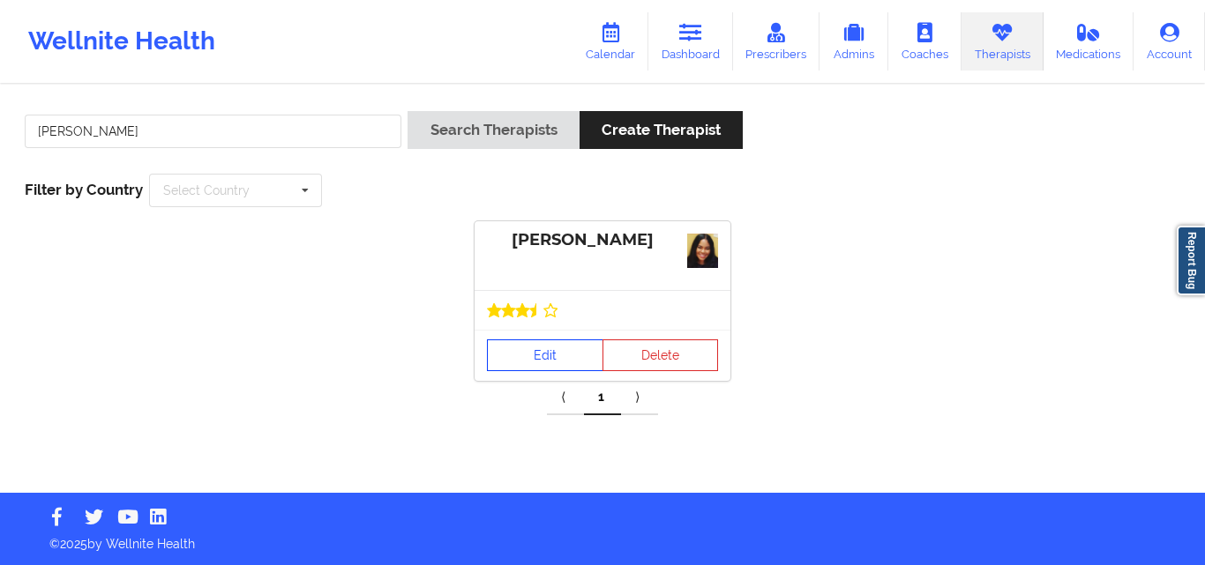
click at [525, 348] on link "Edit" at bounding box center [545, 356] width 116 height 32
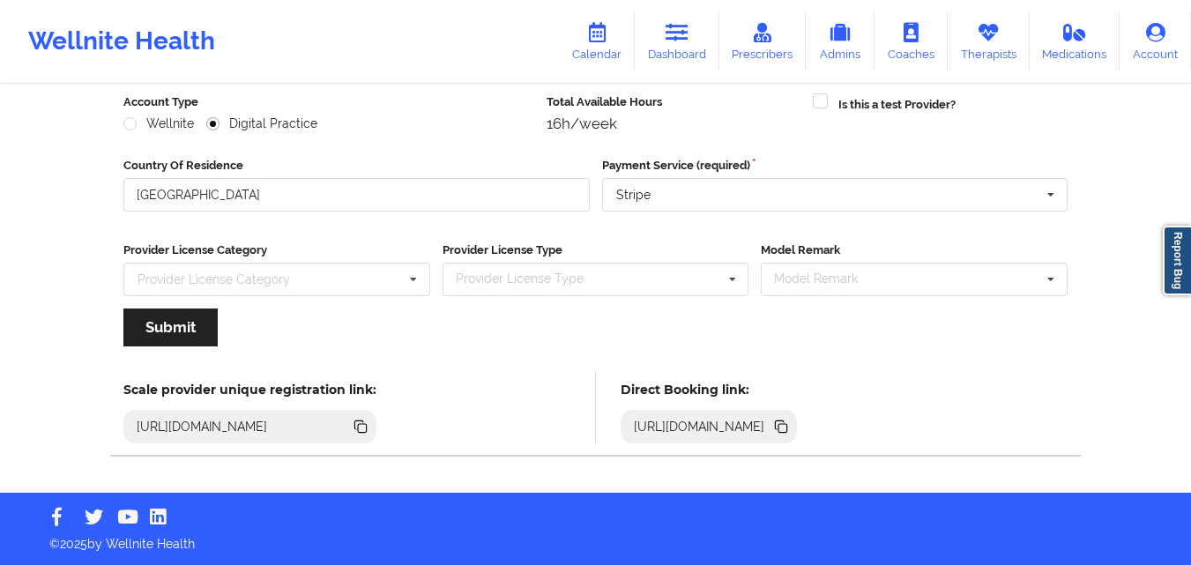
scroll to position [49, 0]
